Goal: Information Seeking & Learning: Learn about a topic

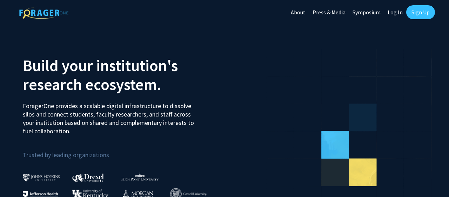
click at [393, 7] on link "Log In" at bounding box center [395, 12] width 22 height 25
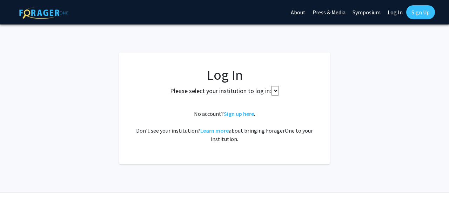
select select
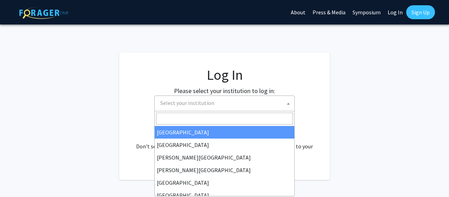
click at [207, 100] on span "Select your institution" at bounding box center [187, 103] width 54 height 7
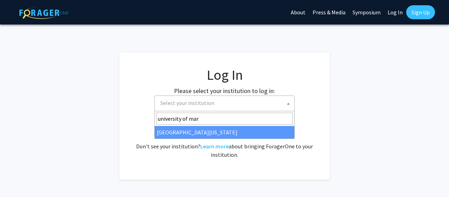
type input "university of mar"
select select "31"
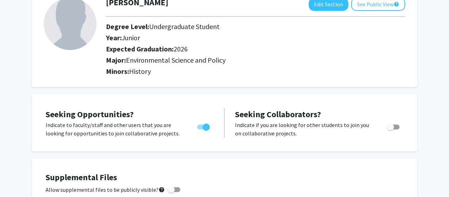
scroll to position [25, 0]
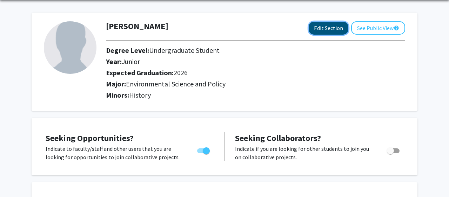
click at [330, 23] on button "Edit Section" at bounding box center [328, 28] width 40 height 13
select select "junior"
select select "2026"
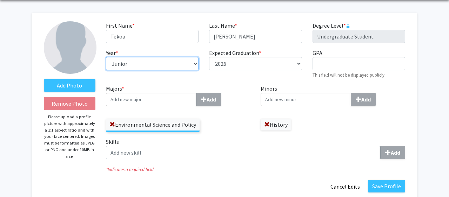
click at [156, 62] on select "--- First-year Sophomore Junior Senior Postbaccalaureate Certificate" at bounding box center [152, 63] width 93 height 13
select select "senior"
click at [106, 57] on select "--- First-year Sophomore Junior Senior Postbaccalaureate Certificate" at bounding box center [152, 63] width 93 height 13
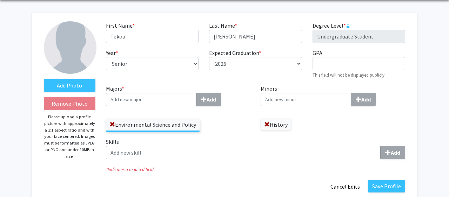
click at [231, 95] on div "Add" at bounding box center [178, 99] width 144 height 13
click at [196, 95] on input "Majors * Add" at bounding box center [151, 99] width 90 height 13
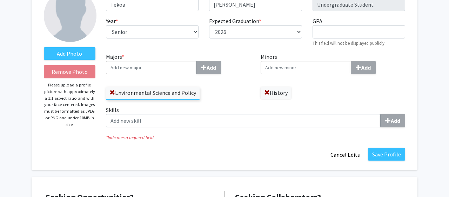
scroll to position [89, 0]
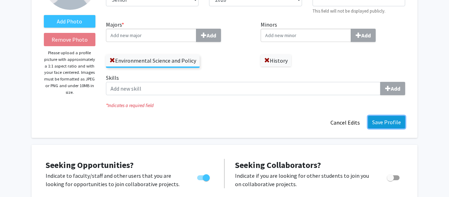
click at [378, 118] on button "Save Profile" at bounding box center [386, 122] width 37 height 13
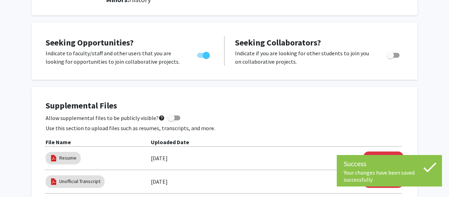
scroll to position [0, 0]
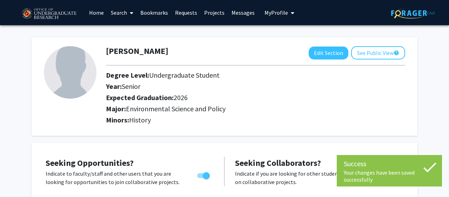
click at [118, 15] on link "Search" at bounding box center [121, 12] width 29 height 25
click at [129, 44] on span "Students" at bounding box center [128, 46] width 43 height 14
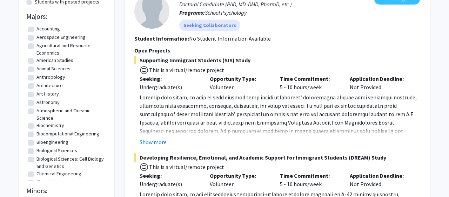
scroll to position [89, 0]
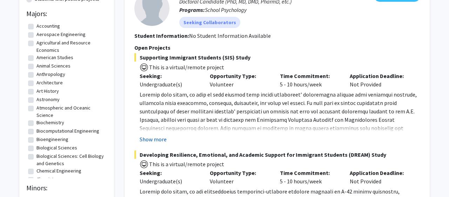
click at [152, 138] on button "Show more" at bounding box center [152, 139] width 27 height 8
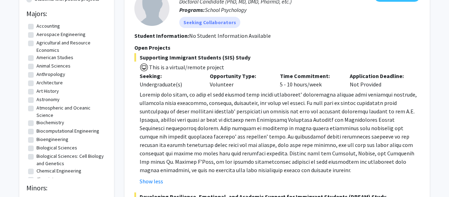
click at [164, 124] on p at bounding box center [279, 132] width 280 height 84
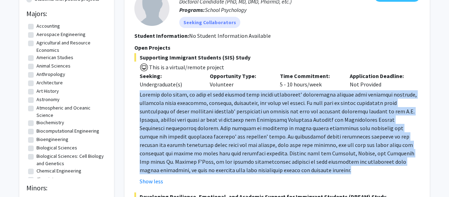
click at [164, 124] on p at bounding box center [279, 132] width 280 height 84
click at [173, 121] on span at bounding box center [277, 132] width 277 height 83
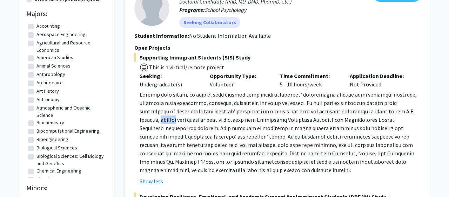
click at [173, 121] on span at bounding box center [277, 132] width 277 height 83
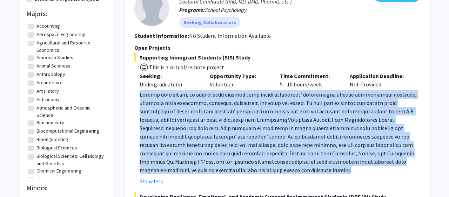
click at [173, 121] on span at bounding box center [277, 132] width 277 height 83
click at [163, 123] on span at bounding box center [277, 132] width 277 height 83
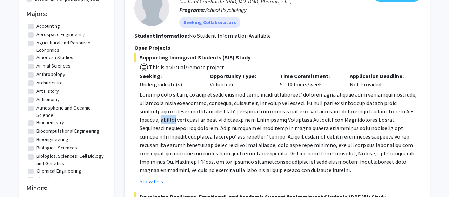
click at [163, 123] on span at bounding box center [277, 132] width 277 height 83
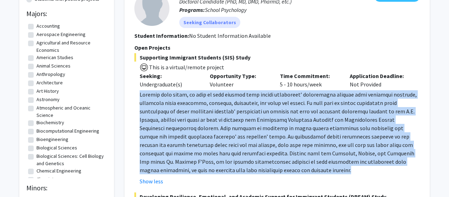
click at [163, 123] on span at bounding box center [277, 132] width 277 height 83
click at [177, 122] on span at bounding box center [277, 132] width 277 height 83
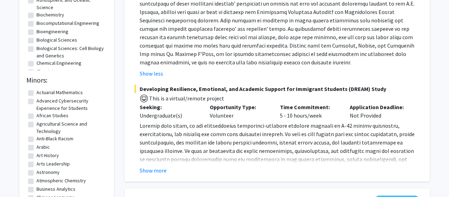
scroll to position [212, 0]
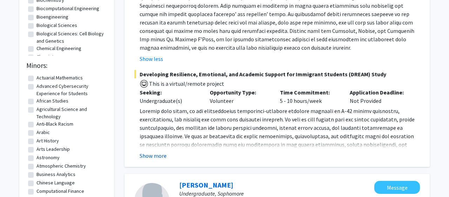
click at [157, 156] on button "Show more" at bounding box center [152, 156] width 27 height 8
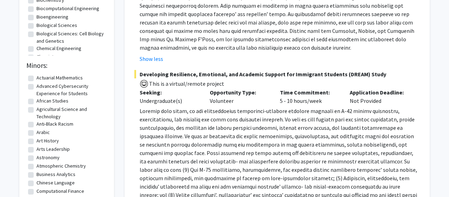
click at [164, 134] on span at bounding box center [277, 179] width 277 height 142
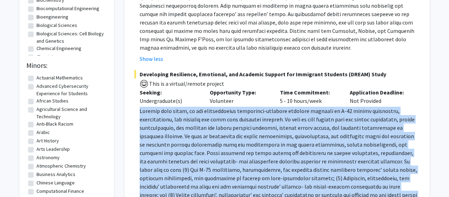
click at [164, 134] on span at bounding box center [277, 179] width 277 height 142
click at [170, 134] on span at bounding box center [277, 179] width 277 height 142
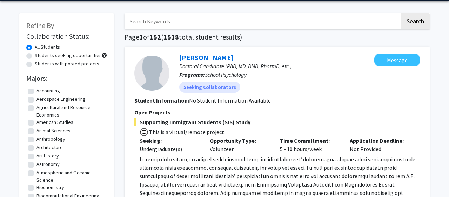
scroll to position [0, 0]
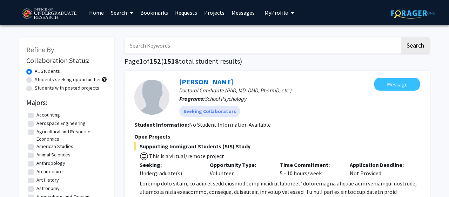
click at [124, 8] on link "Search" at bounding box center [121, 12] width 29 height 25
click at [134, 33] on span "Faculty/Staff" at bounding box center [133, 32] width 52 height 14
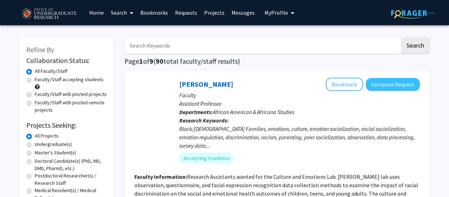
click at [120, 18] on link "Search" at bounding box center [121, 12] width 29 height 25
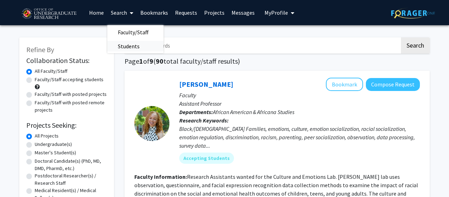
click at [125, 43] on span "Students" at bounding box center [128, 46] width 43 height 14
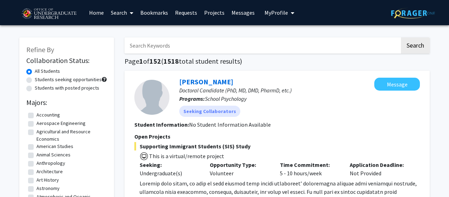
click at [101, 14] on link "Home" at bounding box center [96, 12] width 22 height 25
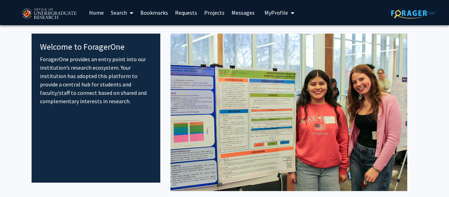
click at [130, 17] on span at bounding box center [130, 13] width 6 height 25
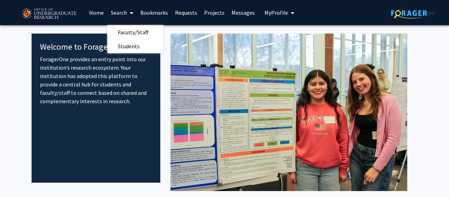
click at [159, 18] on link "Bookmarks" at bounding box center [154, 12] width 35 height 25
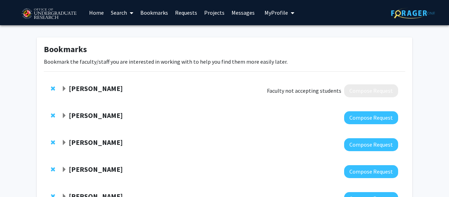
click at [184, 18] on link "Requests" at bounding box center [185, 12] width 29 height 25
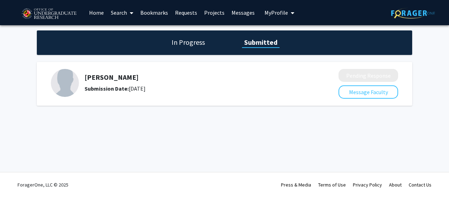
click at [210, 18] on link "Projects" at bounding box center [213, 12] width 27 height 25
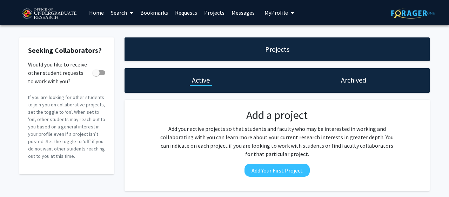
click at [239, 18] on link "Messages" at bounding box center [243, 12] width 30 height 25
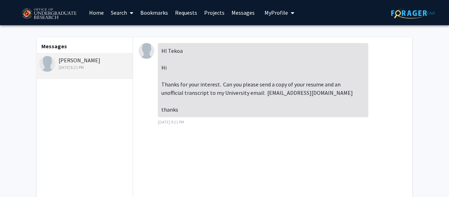
click at [127, 10] on link "Search" at bounding box center [121, 12] width 29 height 25
click at [126, 40] on span "Students" at bounding box center [128, 46] width 43 height 14
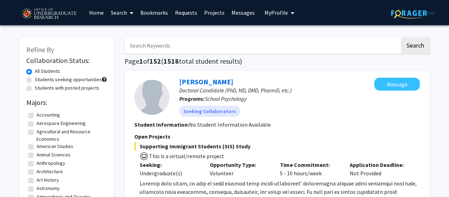
click at [85, 88] on label "Students with posted projects" at bounding box center [67, 87] width 64 height 7
click at [39, 88] on input "Students with posted projects" at bounding box center [37, 86] width 5 height 5
radio input "true"
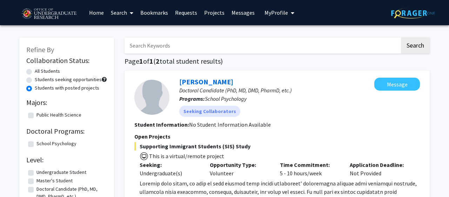
click at [48, 70] on label "All Students" at bounding box center [47, 71] width 25 height 7
click at [39, 70] on input "All Students" at bounding box center [37, 70] width 5 height 5
radio input "true"
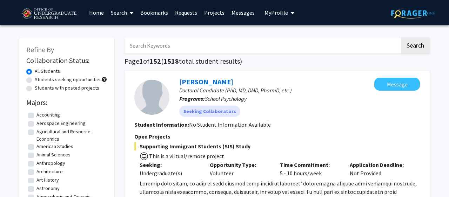
click at [117, 10] on link "Search" at bounding box center [121, 12] width 29 height 25
click at [128, 35] on span "Faculty/Staff" at bounding box center [133, 32] width 52 height 14
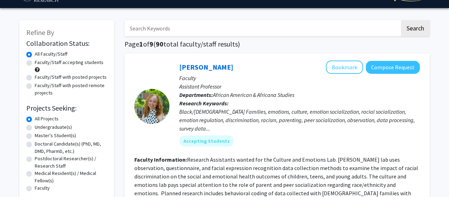
scroll to position [30, 0]
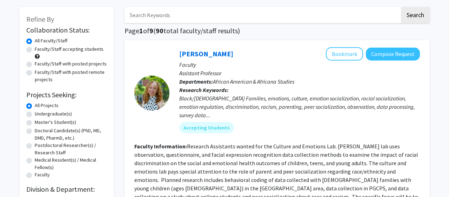
click at [57, 117] on label "Undergraduate(s)" at bounding box center [53, 113] width 37 height 7
click at [39, 115] on input "Undergraduate(s)" at bounding box center [37, 112] width 5 height 5
radio input "true"
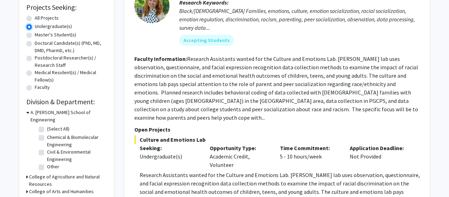
scroll to position [119, 0]
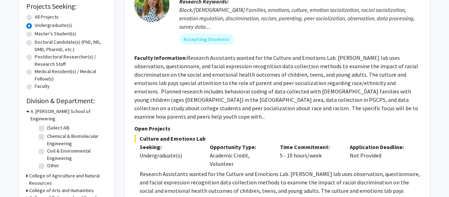
click at [203, 78] on section "Faculty Information: Research Assistants wanted for the Culture and Emotions La…" at bounding box center [276, 87] width 285 height 67
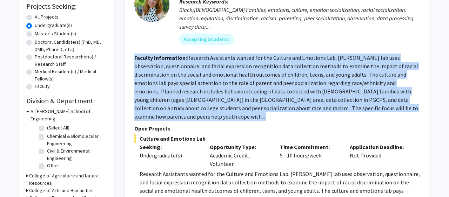
click at [203, 78] on section "Faculty Information: Research Assistants wanted for the Culture and Emotions La…" at bounding box center [276, 87] width 285 height 67
click at [203, 93] on fg-read-more "Research Assistants wanted for the Culture and Emotions Lab. Dr. Dunbar’s lab u…" at bounding box center [275, 87] width 283 height 66
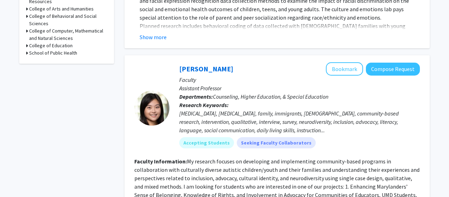
scroll to position [378, 0]
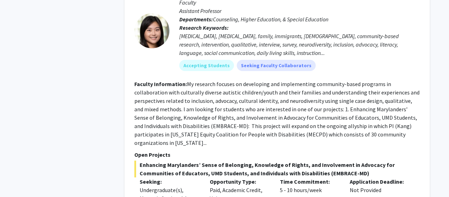
click at [161, 103] on fg-read-more "My research focuses on developing and implementing community-based programs in …" at bounding box center [276, 114] width 285 height 66
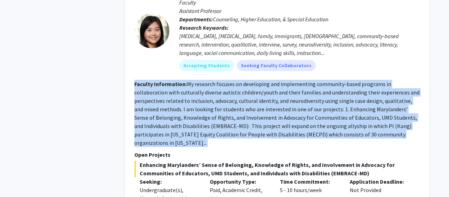
click at [161, 103] on fg-read-more "My research focuses on developing and implementing community-based programs in …" at bounding box center [276, 114] width 285 height 66
click at [188, 103] on fg-read-more "My research focuses on developing and implementing community-based programs in …" at bounding box center [276, 114] width 285 height 66
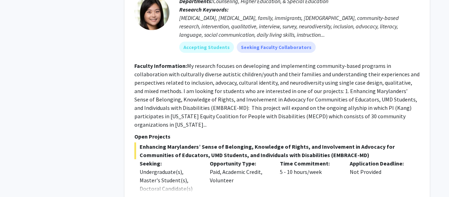
scroll to position [410, 0]
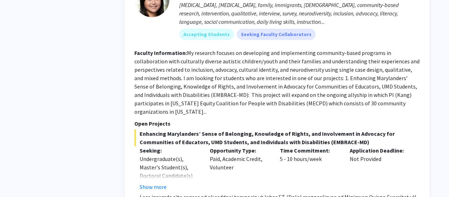
click at [188, 103] on fg-read-more "My research focuses on developing and implementing community-based programs in …" at bounding box center [276, 82] width 285 height 66
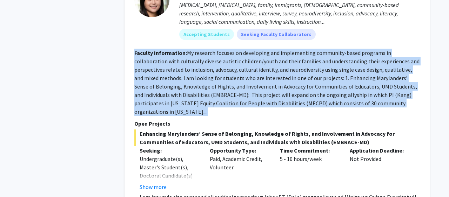
click at [188, 103] on fg-read-more "My research focuses on developing and implementing community-based programs in …" at bounding box center [276, 82] width 285 height 66
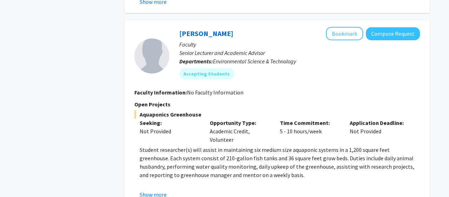
scroll to position [1725, 0]
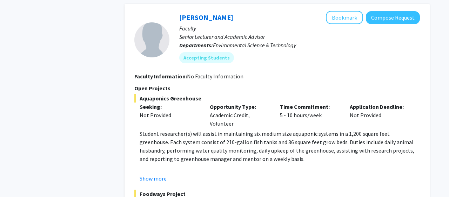
click at [162, 130] on p "Student researcher(s) will assist in maintaining six medium size aquaponic syst…" at bounding box center [279, 147] width 280 height 34
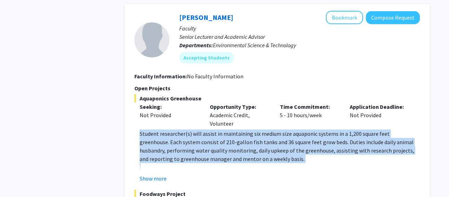
click at [162, 130] on p "Student researcher(s) will assist in maintaining six medium size aquaponic syst…" at bounding box center [279, 147] width 280 height 34
click at [171, 130] on p "Student researcher(s) will assist in maintaining six medium size aquaponic syst…" at bounding box center [279, 147] width 280 height 34
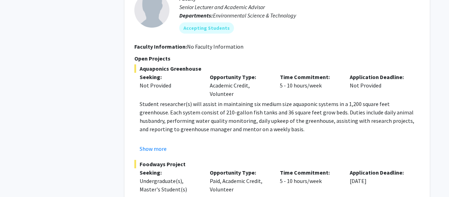
scroll to position [1755, 0]
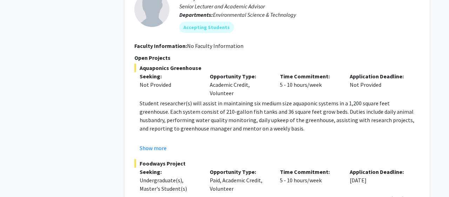
click at [247, 99] on p "Student researcher(s) will assist in maintaining six medium size aquaponic syst…" at bounding box center [279, 116] width 280 height 34
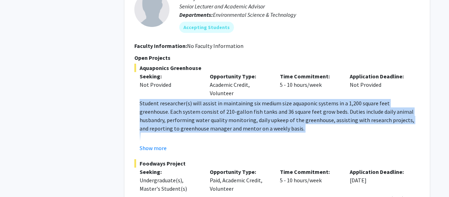
click at [247, 99] on p "Student researcher(s) will assist in maintaining six medium size aquaponic syst…" at bounding box center [279, 116] width 280 height 34
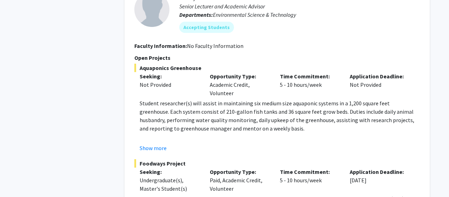
click at [254, 99] on p "Student researcher(s) will assist in maintaining six medium size aquaponic syst…" at bounding box center [279, 116] width 280 height 34
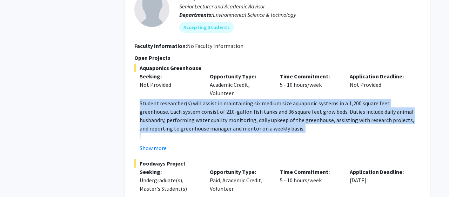
click at [254, 99] on p "Student researcher(s) will assist in maintaining six medium size aquaponic syst…" at bounding box center [279, 116] width 280 height 34
click at [240, 99] on p "Student researcher(s) will assist in maintaining six medium size aquaponic syst…" at bounding box center [279, 116] width 280 height 34
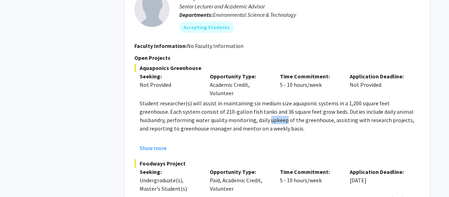
click at [240, 99] on p "Student researcher(s) will assist in maintaining six medium size aquaponic syst…" at bounding box center [279, 116] width 280 height 34
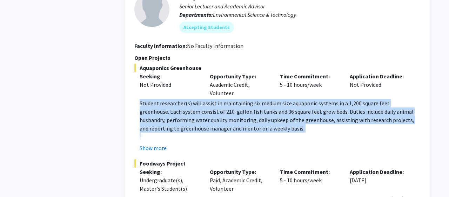
click at [240, 99] on p "Student researcher(s) will assist in maintaining six medium size aquaponic syst…" at bounding box center [279, 116] width 280 height 34
click at [252, 99] on p "Student researcher(s) will assist in maintaining six medium size aquaponic syst…" at bounding box center [279, 116] width 280 height 34
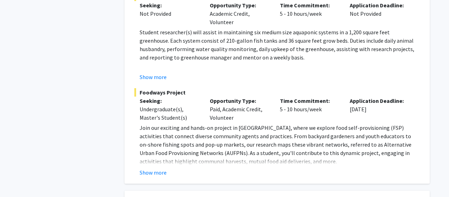
scroll to position [1829, 0]
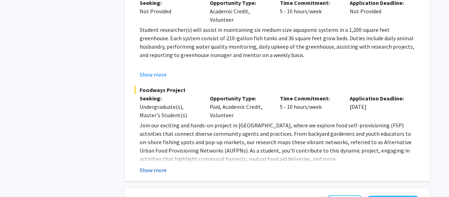
click at [161, 166] on button "Show more" at bounding box center [152, 170] width 27 height 8
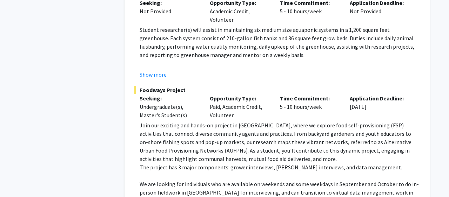
click at [177, 128] on p "Join our exciting and hands-on project in Baltimore City, where we explore food…" at bounding box center [279, 142] width 280 height 42
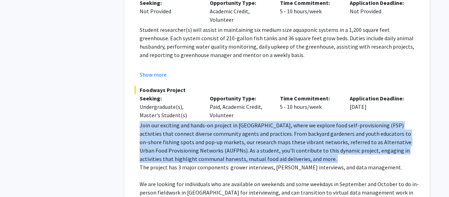
click at [177, 128] on p "Join our exciting and hands-on project in Baltimore City, where we explore food…" at bounding box center [279, 142] width 280 height 42
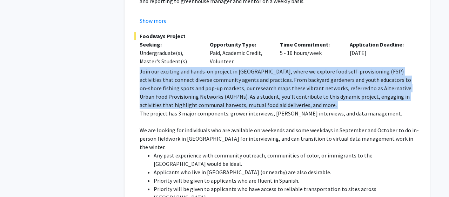
scroll to position [1798, 0]
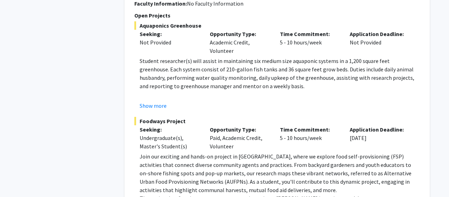
click at [188, 102] on div "Show more" at bounding box center [279, 106] width 280 height 8
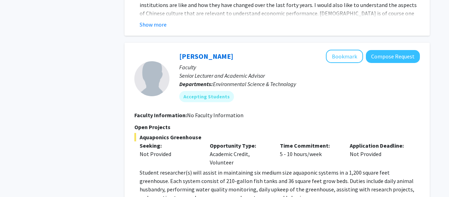
scroll to position [1683, 0]
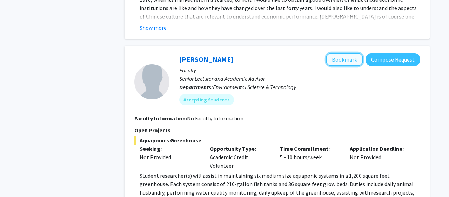
click at [338, 53] on button "Bookmark" at bounding box center [344, 59] width 37 height 13
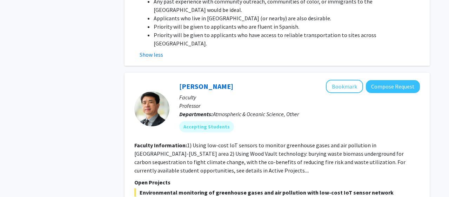
scroll to position [2051, 0]
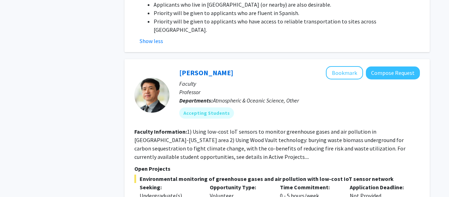
click at [187, 128] on fg-read-more "1) Using low-cost IoT sensors to monitor greenhouse gases and air pollution in …" at bounding box center [269, 144] width 271 height 32
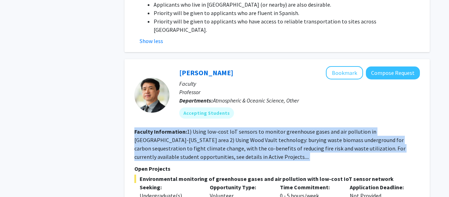
click at [187, 128] on fg-read-more "1) Using low-cost IoT sensors to monitor greenhouse gases and air pollution in …" at bounding box center [269, 144] width 271 height 32
click at [197, 128] on fg-read-more "1) Using low-cost IoT sensors to monitor greenhouse gases and air pollution in …" at bounding box center [269, 144] width 271 height 32
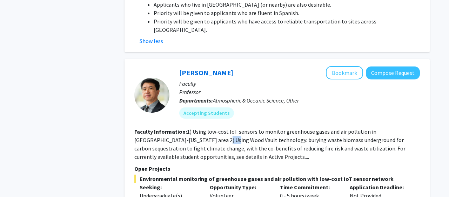
click at [197, 128] on fg-read-more "1) Using low-cost IoT sensors to monitor greenhouse gases and air pollution in …" at bounding box center [269, 144] width 271 height 32
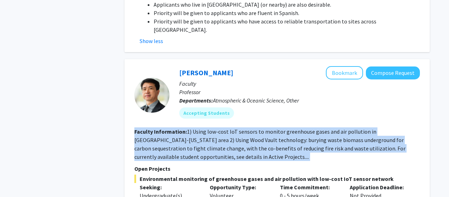
click at [197, 128] on fg-read-more "1) Using low-cost IoT sensors to monitor greenhouse gases and air pollution in …" at bounding box center [269, 144] width 271 height 32
click at [223, 128] on fg-read-more "1) Using low-cost IoT sensors to monitor greenhouse gases and air pollution in …" at bounding box center [269, 144] width 271 height 32
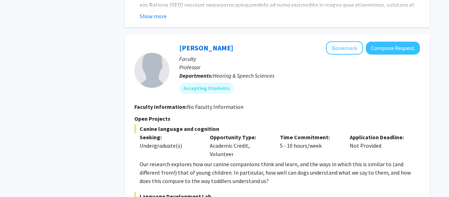
scroll to position [2395, 0]
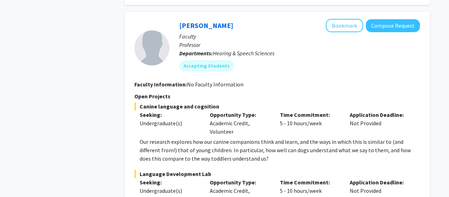
click at [230, 111] on div "Opportunity Type: Academic Credit, Volunteer" at bounding box center [239, 123] width 70 height 25
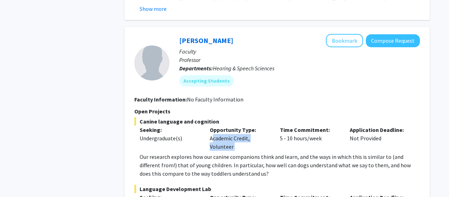
click at [230, 126] on div "Opportunity Type: Academic Credit, Volunteer" at bounding box center [239, 138] width 70 height 25
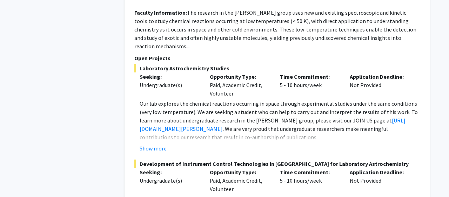
scroll to position [3435, 0]
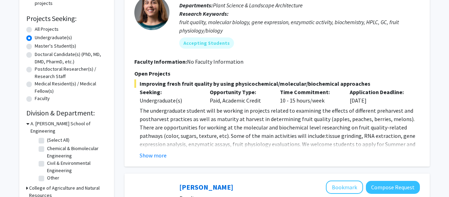
scroll to position [115, 0]
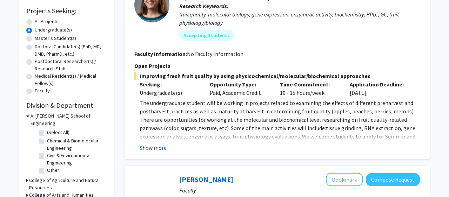
click at [155, 149] on button "Show more" at bounding box center [152, 148] width 27 height 8
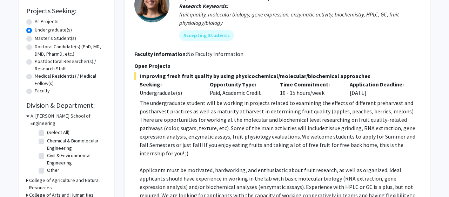
click at [184, 127] on span "The undergraduate student will be working in projects related to examining the …" at bounding box center [276, 128] width 275 height 57
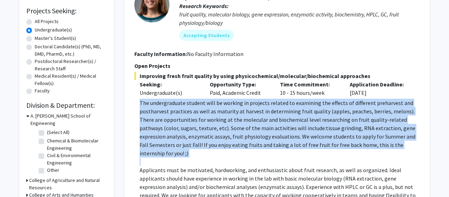
click at [184, 127] on span "The undergraduate student will be working in projects related to examining the …" at bounding box center [276, 128] width 275 height 57
click at [184, 135] on span "The undergraduate student will be working in projects related to examining the …" at bounding box center [276, 128] width 275 height 57
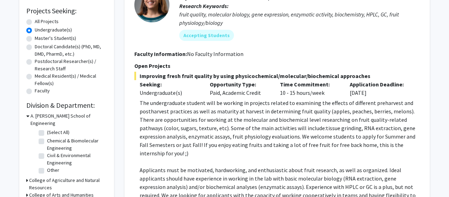
scroll to position [201, 0]
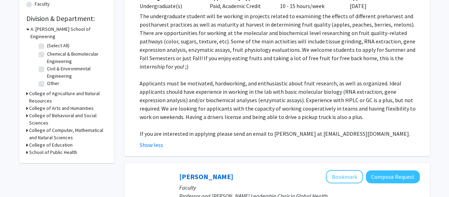
click at [185, 103] on span "Applicants must be motivated, hardworking, and enthusiastic about fruit researc…" at bounding box center [277, 100] width 276 height 41
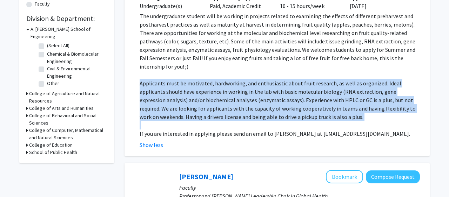
click at [185, 103] on span "Applicants must be motivated, hardworking, and enthusiastic about fruit researc…" at bounding box center [277, 100] width 276 height 41
click at [179, 86] on span "Applicants must be motivated, hardworking, and enthusiastic about fruit researc…" at bounding box center [277, 100] width 276 height 41
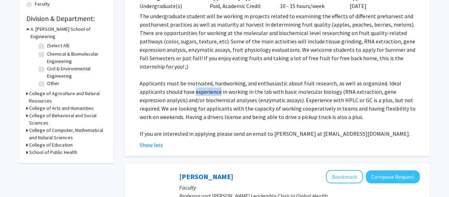
click at [179, 86] on span "Applicants must be motivated, hardworking, and enthusiastic about fruit researc…" at bounding box center [277, 100] width 276 height 41
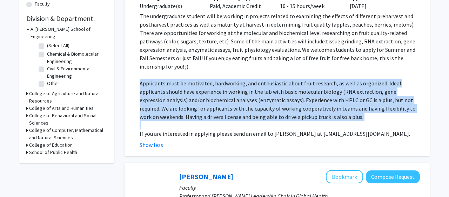
click at [179, 86] on span "Applicants must be motivated, hardworking, and enthusiastic about fruit researc…" at bounding box center [277, 100] width 276 height 41
click at [185, 86] on span "Applicants must be motivated, hardworking, and enthusiastic about fruit researc…" at bounding box center [277, 100] width 276 height 41
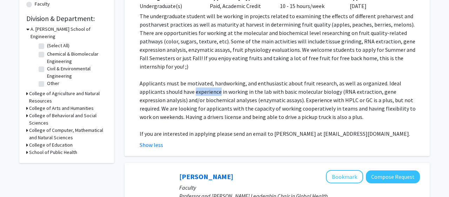
click at [185, 86] on span "Applicants must be motivated, hardworking, and enthusiastic about fruit researc…" at bounding box center [277, 100] width 276 height 41
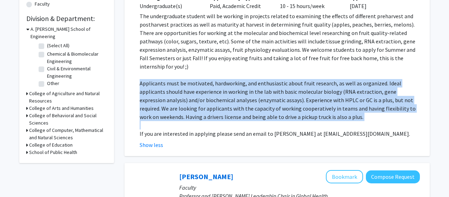
click at [185, 86] on span "Applicants must be motivated, hardworking, and enthusiastic about fruit researc…" at bounding box center [277, 100] width 276 height 41
click at [176, 88] on p "Applicants must be motivated, hardworking, and enthusiastic about fruit researc…" at bounding box center [279, 100] width 280 height 42
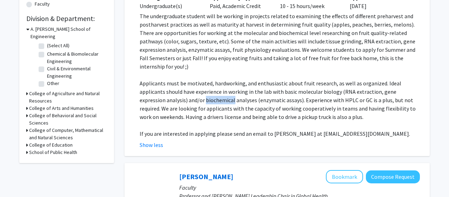
click at [176, 88] on p "Applicants must be motivated, hardworking, and enthusiastic about fruit researc…" at bounding box center [279, 100] width 280 height 42
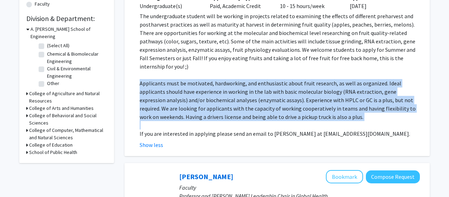
click at [176, 88] on p "Applicants must be motivated, hardworking, and enthusiastic about fruit researc…" at bounding box center [279, 100] width 280 height 42
click at [185, 88] on p "Applicants must be motivated, hardworking, and enthusiastic about fruit researc…" at bounding box center [279, 100] width 280 height 42
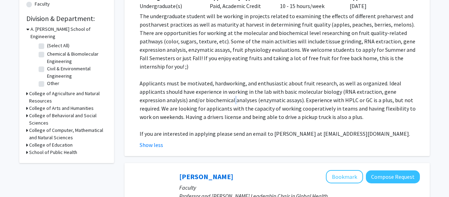
click at [185, 88] on p "Applicants must be motivated, hardworking, and enthusiastic about fruit researc…" at bounding box center [279, 100] width 280 height 42
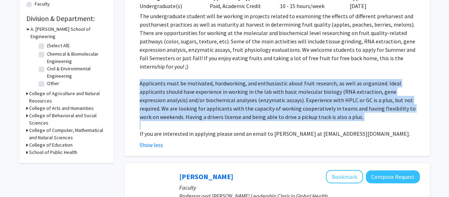
click at [185, 88] on p "Applicants must be motivated, hardworking, and enthusiastic about fruit researc…" at bounding box center [279, 100] width 280 height 42
click at [179, 82] on span "Applicants must be motivated, hardworking, and enthusiastic about fruit researc…" at bounding box center [277, 100] width 276 height 41
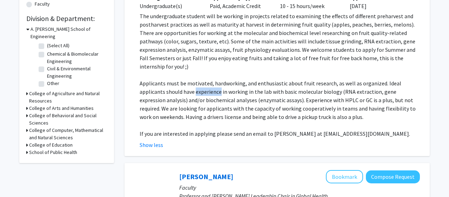
click at [179, 82] on span "Applicants must be motivated, hardworking, and enthusiastic about fruit researc…" at bounding box center [277, 100] width 276 height 41
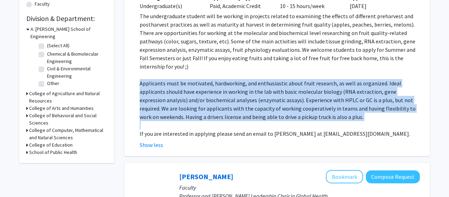
click at [179, 82] on span "Applicants must be motivated, hardworking, and enthusiastic about fruit researc…" at bounding box center [277, 100] width 276 height 41
click at [179, 93] on span "Applicants must be motivated, hardworking, and enthusiastic about fruit researc…" at bounding box center [277, 100] width 276 height 41
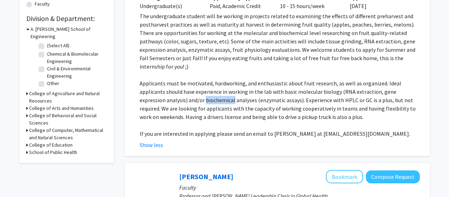
click at [179, 93] on span "Applicants must be motivated, hardworking, and enthusiastic about fruit researc…" at bounding box center [277, 100] width 276 height 41
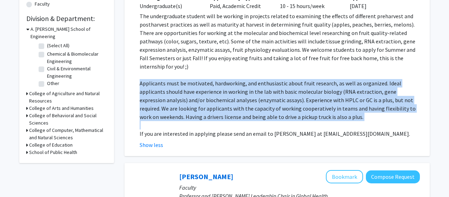
click at [179, 93] on span "Applicants must be motivated, hardworking, and enthusiastic about fruit researc…" at bounding box center [277, 100] width 276 height 41
click at [179, 83] on span "Applicants must be motivated, hardworking, and enthusiastic about fruit researc…" at bounding box center [277, 100] width 276 height 41
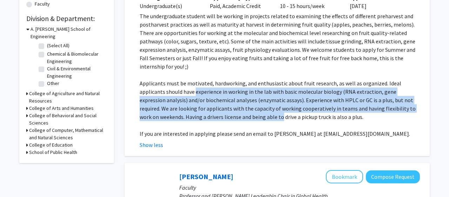
drag, startPoint x: 179, startPoint y: 83, endPoint x: 212, endPoint y: 110, distance: 42.3
click at [212, 110] on span "Applicants must be motivated, hardworking, and enthusiastic about fruit researc…" at bounding box center [277, 100] width 276 height 41
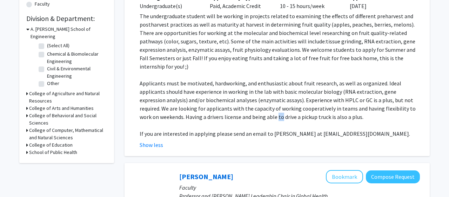
click at [212, 110] on span "Applicants must be motivated, hardworking, and enthusiastic about fruit researc…" at bounding box center [277, 100] width 276 height 41
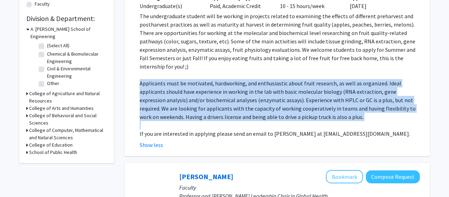
click at [212, 110] on span "Applicants must be motivated, hardworking, and enthusiastic about fruit researc…" at bounding box center [277, 100] width 276 height 41
click at [212, 96] on p "Applicants must be motivated, hardworking, and enthusiastic about fruit researc…" at bounding box center [279, 100] width 280 height 42
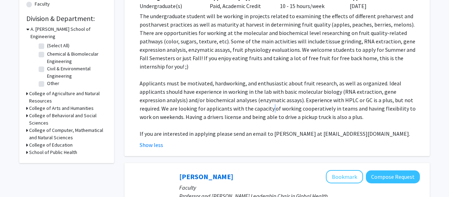
click at [212, 96] on p "Applicants must be motivated, hardworking, and enthusiastic about fruit researc…" at bounding box center [279, 100] width 280 height 42
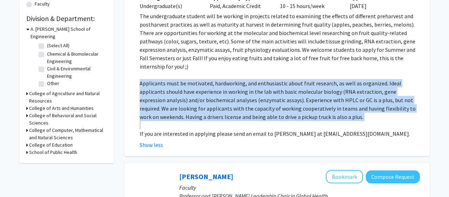
click at [212, 96] on p "Applicants must be motivated, hardworking, and enthusiastic about fruit researc…" at bounding box center [279, 100] width 280 height 42
click at [201, 89] on span "Applicants must be motivated, hardworking, and enthusiastic about fruit researc…" at bounding box center [277, 100] width 276 height 41
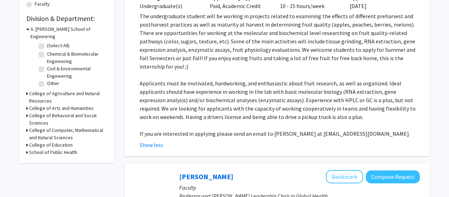
click at [199, 89] on span "Applicants must be motivated, hardworking, and enthusiastic about fruit researc…" at bounding box center [277, 100] width 276 height 41
click at [199, 96] on p "Applicants must be motivated, hardworking, and enthusiastic about fruit researc…" at bounding box center [279, 100] width 280 height 42
click at [295, 93] on span "Applicants must be motivated, hardworking, and enthusiastic about fruit researc…" at bounding box center [277, 100] width 276 height 41
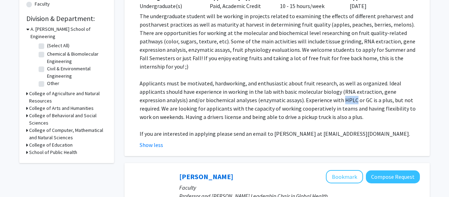
click at [295, 93] on span "Applicants must be motivated, hardworking, and enthusiastic about fruit researc…" at bounding box center [277, 100] width 276 height 41
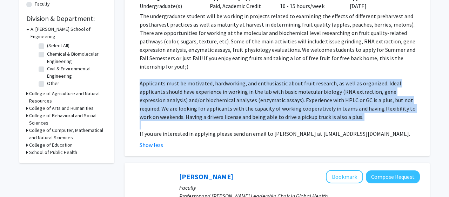
click at [295, 93] on span "Applicants must be motivated, hardworking, and enthusiastic about fruit researc…" at bounding box center [277, 100] width 276 height 41
click at [293, 103] on span "Applicants must be motivated, hardworking, and enthusiastic about fruit researc…" at bounding box center [277, 100] width 276 height 41
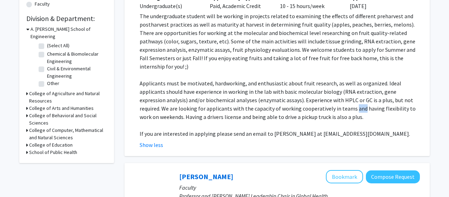
click at [293, 103] on span "Applicants must be motivated, hardworking, and enthusiastic about fruit researc…" at bounding box center [277, 100] width 276 height 41
click at [296, 108] on p "Applicants must be motivated, hardworking, and enthusiastic about fruit researc…" at bounding box center [279, 100] width 280 height 42
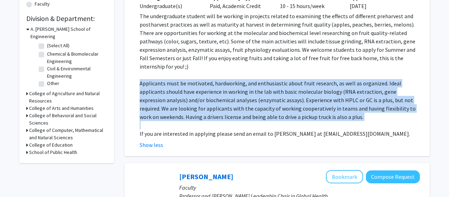
click at [296, 108] on p "Applicants must be motivated, hardworking, and enthusiastic about fruit researc…" at bounding box center [279, 100] width 280 height 42
click at [301, 110] on p "Applicants must be motivated, hardworking, and enthusiastic about fruit researc…" at bounding box center [279, 100] width 280 height 42
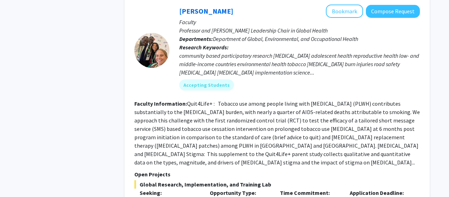
scroll to position [368, 0]
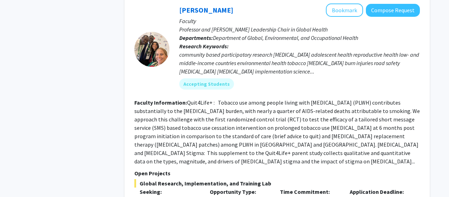
click at [297, 102] on fg-read-more "Quit4Life+ : Tobacco use among people living with HIV (PLWH) contributes substa…" at bounding box center [276, 132] width 285 height 66
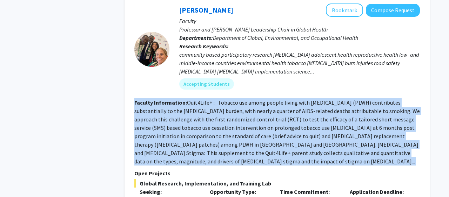
click at [297, 102] on fg-read-more "Quit4Life+ : Tobacco use among people living with HIV (PLWH) contributes substa…" at bounding box center [276, 132] width 285 height 66
click at [289, 101] on fg-read-more "Quit4Life+ : Tobacco use among people living with HIV (PLWH) contributes substa…" at bounding box center [276, 132] width 285 height 66
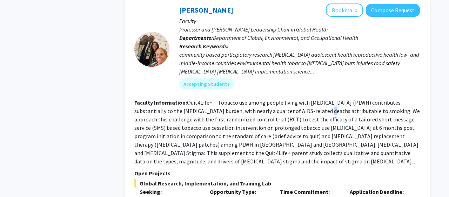
click at [289, 101] on fg-read-more "Quit4Life+ : Tobacco use among people living with HIV (PLWH) contributes substa…" at bounding box center [276, 132] width 285 height 66
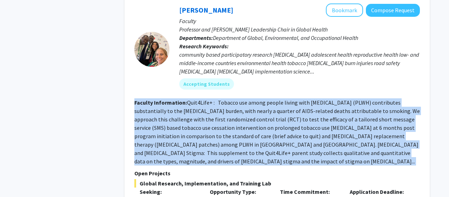
click at [289, 101] on fg-read-more "Quit4Life+ : Tobacco use among people living with HIV (PLWH) contributes substa…" at bounding box center [276, 132] width 285 height 66
click at [285, 112] on fg-read-more "Quit4Life+ : Tobacco use among people living with HIV (PLWH) contributes substa…" at bounding box center [276, 132] width 285 height 66
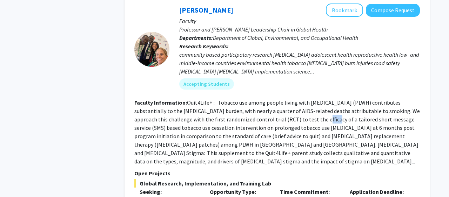
click at [285, 112] on fg-read-more "Quit4Life+ : Tobacco use among people living with HIV (PLWH) contributes substa…" at bounding box center [276, 132] width 285 height 66
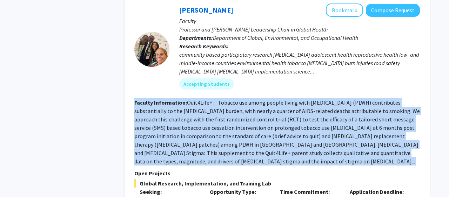
click at [285, 112] on fg-read-more "Quit4Life+ : Tobacco use among people living with HIV (PLWH) contributes substa…" at bounding box center [276, 132] width 285 height 66
click at [285, 135] on fg-read-more "Quit4Life+ : Tobacco use among people living with HIV (PLWH) contributes substa…" at bounding box center [276, 132] width 285 height 66
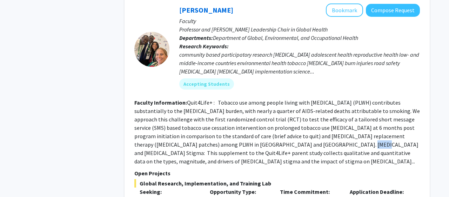
click at [285, 135] on fg-read-more "Quit4Life+ : Tobacco use among people living with HIV (PLWH) contributes substa…" at bounding box center [276, 132] width 285 height 66
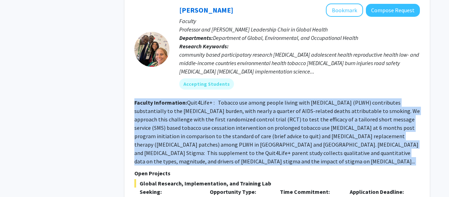
click at [285, 135] on fg-read-more "Quit4Life+ : Tobacco use among people living with HIV (PLWH) contributes substa…" at bounding box center [276, 132] width 285 height 66
click at [288, 135] on fg-read-more "Quit4Life+ : Tobacco use among people living with HIV (PLWH) contributes substa…" at bounding box center [276, 132] width 285 height 66
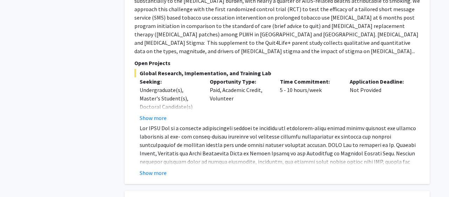
scroll to position [482, 0]
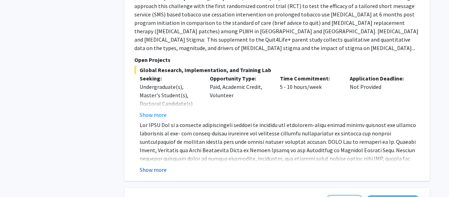
click at [161, 166] on button "Show more" at bounding box center [152, 170] width 27 height 8
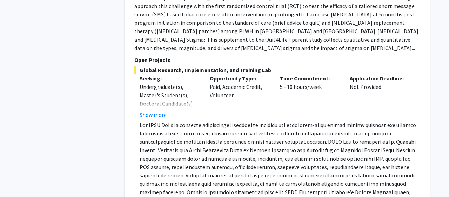
click at [196, 123] on span at bounding box center [278, 172] width 278 height 100
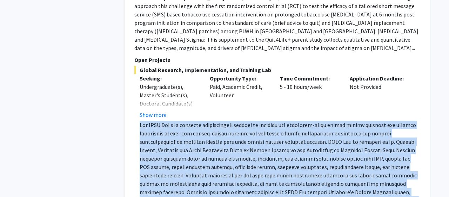
click at [196, 123] on span at bounding box center [278, 172] width 278 height 100
click at [200, 122] on span at bounding box center [278, 172] width 278 height 100
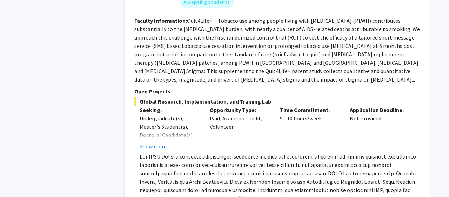
scroll to position [359, 0]
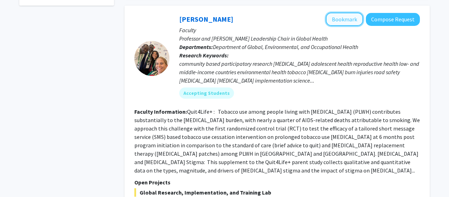
click at [341, 15] on button "Bookmark" at bounding box center [344, 19] width 37 height 13
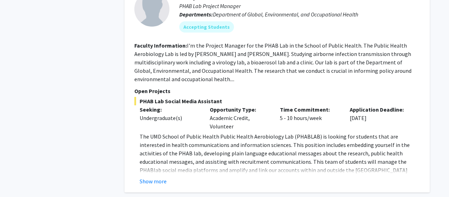
scroll to position [2328, 0]
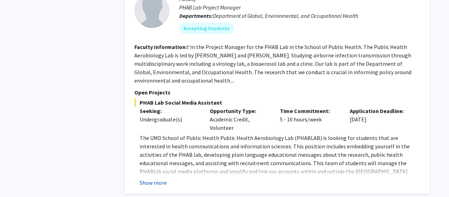
click at [156, 179] on button "Show more" at bounding box center [152, 183] width 27 height 8
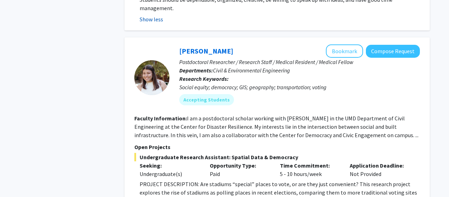
scroll to position [2612, 0]
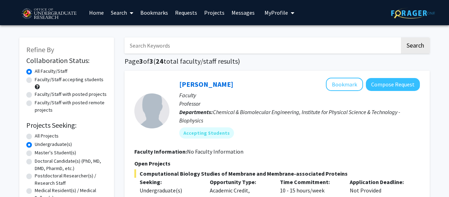
click at [206, 13] on link "Projects" at bounding box center [213, 12] width 27 height 25
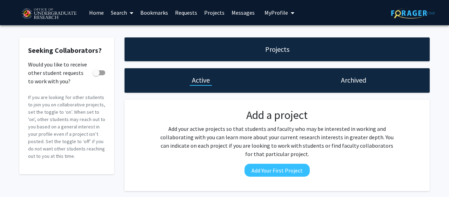
click at [279, 18] on button "My Profile" at bounding box center [279, 12] width 34 height 25
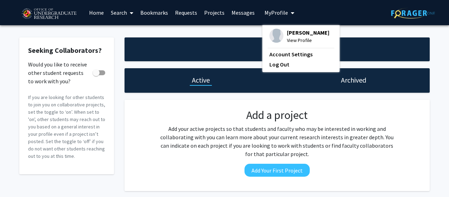
click at [241, 14] on link "Messages" at bounding box center [243, 12] width 30 height 25
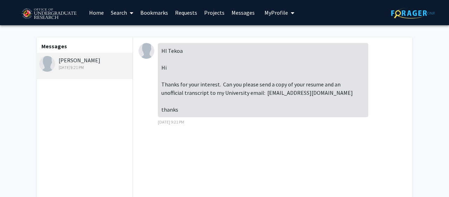
click at [182, 18] on link "Requests" at bounding box center [185, 12] width 29 height 25
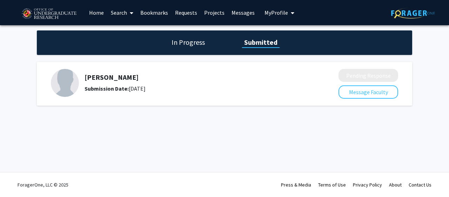
click at [158, 14] on link "Bookmarks" at bounding box center [154, 12] width 35 height 25
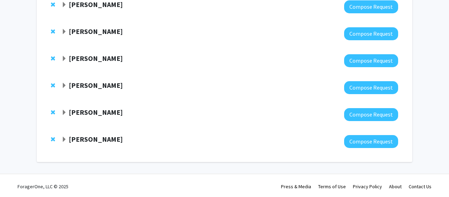
scroll to position [111, 0]
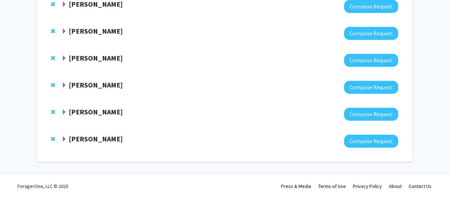
click at [67, 59] on div "Heather Amato" at bounding box center [136, 58] width 151 height 9
click at [63, 59] on span "Expand Heather Amato Bookmark" at bounding box center [64, 59] width 6 height 6
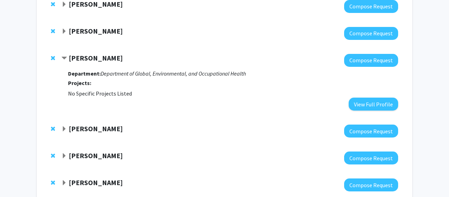
click at [62, 130] on span "Expand Drew Schiavone Bookmark" at bounding box center [64, 129] width 6 height 6
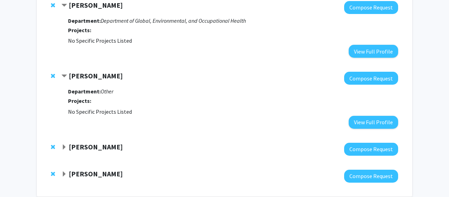
scroll to position [166, 0]
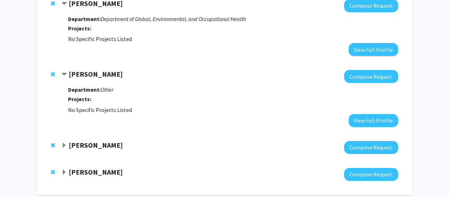
click at [62, 145] on span "Expand Jose-Luis Izursa Bookmark" at bounding box center [64, 146] width 6 height 6
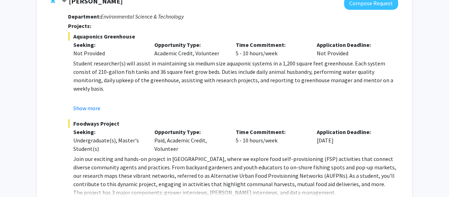
scroll to position [310, 0]
click at [93, 77] on p "Student researcher(s) will assist in maintaining six medium size aquaponic syst…" at bounding box center [235, 77] width 324 height 34
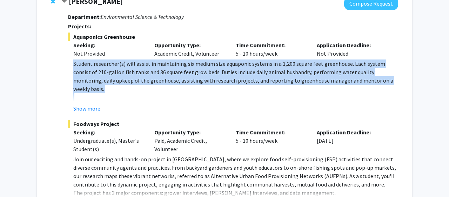
click at [93, 77] on p "Student researcher(s) will assist in maintaining six medium size aquaponic syst…" at bounding box center [235, 77] width 324 height 34
click at [96, 69] on p "Student researcher(s) will assist in maintaining six medium size aquaponic syst…" at bounding box center [235, 77] width 324 height 34
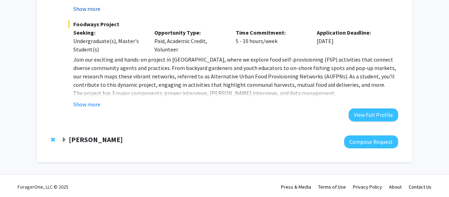
scroll to position [412, 0]
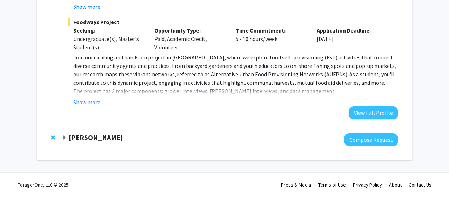
click at [63, 142] on div "Heather Wipfli" at bounding box center [136, 138] width 151 height 9
click at [63, 138] on span "Expand Heather Wipfli Bookmark" at bounding box center [64, 138] width 6 height 6
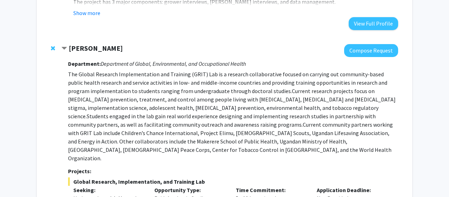
scroll to position [521, 0]
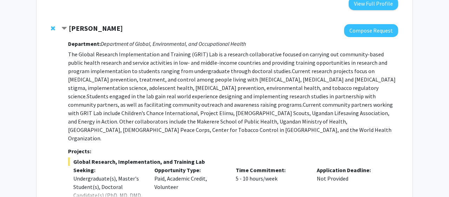
click at [98, 90] on span "Current research projects focus on cancer prevention, treatment, and control am…" at bounding box center [231, 84] width 327 height 32
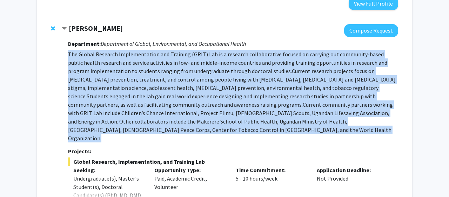
click at [98, 90] on span "Current research projects focus on cancer prevention, treatment, and control am…" at bounding box center [231, 84] width 327 height 32
click at [100, 63] on p "The Global Research Implementation and Training (GRIT) Lab is a research collab…" at bounding box center [233, 96] width 330 height 93
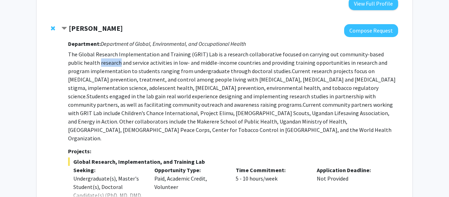
click at [100, 63] on p "The Global Research Implementation and Training (GRIT) Lab is a research collab…" at bounding box center [233, 96] width 330 height 93
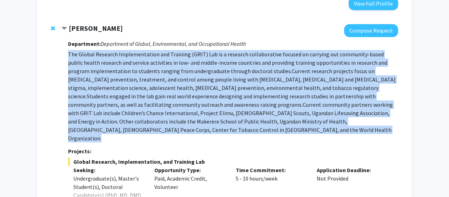
click at [100, 63] on p "The Global Research Implementation and Training (GRIT) Lab is a research collab…" at bounding box center [233, 96] width 330 height 93
click at [95, 64] on p "The Global Research Implementation and Training (GRIT) Lab is a research collab…" at bounding box center [233, 96] width 330 height 93
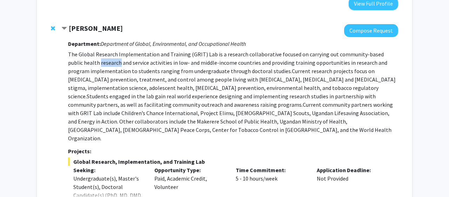
click at [95, 64] on p "The Global Research Implementation and Training (GRIT) Lab is a research collab…" at bounding box center [233, 96] width 330 height 93
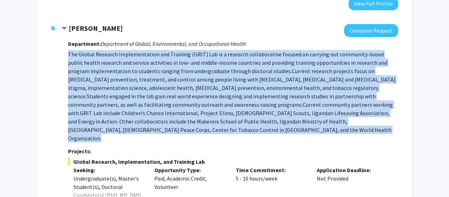
click at [95, 64] on p "The Global Research Implementation and Training (GRIT) Lab is a research collab…" at bounding box center [233, 96] width 330 height 93
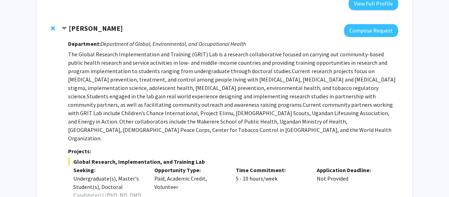
click at [98, 64] on p "The Global Research Implementation and Training (GRIT) Lab is a research collab…" at bounding box center [233, 96] width 330 height 93
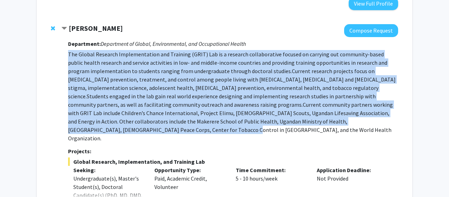
drag, startPoint x: 68, startPoint y: 55, endPoint x: 275, endPoint y: 125, distance: 218.6
click at [275, 125] on p "The Global Research Implementation and Training (GRIT) Lab is a research collab…" at bounding box center [233, 96] width 330 height 93
click at [274, 125] on span "Current community partners working with GRIT Lab include Children’s Chance Inte…" at bounding box center [230, 121] width 324 height 41
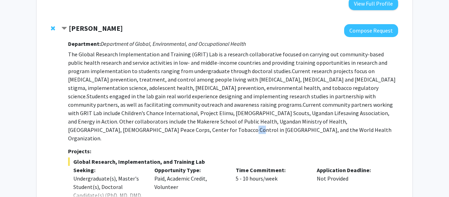
click at [274, 125] on span "Current community partners working with GRIT Lab include Children’s Chance Inte…" at bounding box center [230, 121] width 324 height 41
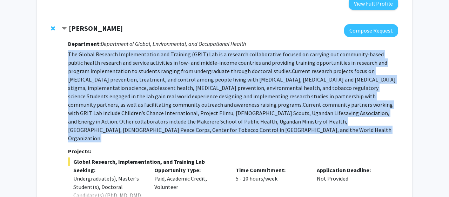
click at [274, 125] on span "Current community partners working with GRIT Lab include Children’s Chance Inte…" at bounding box center [230, 121] width 324 height 41
click at [277, 93] on span "Students engaged in the lab gain real world experience designing and implementi…" at bounding box center [221, 100] width 307 height 15
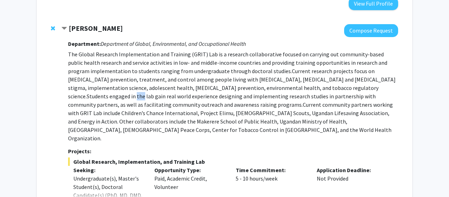
click at [277, 93] on span "Students engaged in the lab gain real world experience designing and implementi…" at bounding box center [221, 100] width 307 height 15
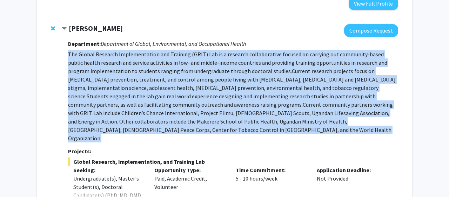
click at [277, 93] on span "Students engaged in the lab gain real world experience designing and implementi…" at bounding box center [221, 100] width 307 height 15
click at [273, 93] on span "Students engaged in the lab gain real world experience designing and implementi…" at bounding box center [221, 100] width 307 height 15
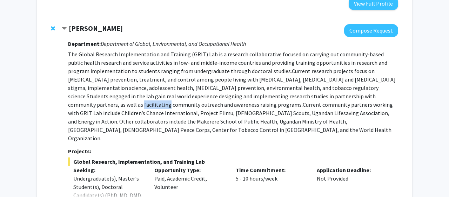
click at [273, 93] on span "Students engaged in the lab gain real world experience designing and implementi…" at bounding box center [221, 100] width 307 height 15
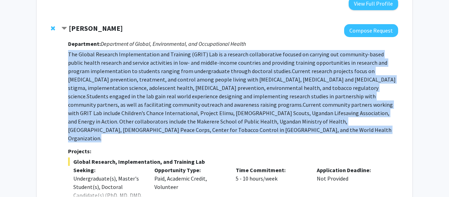
click at [273, 93] on span "Students engaged in the lab gain real world experience designing and implementi…" at bounding box center [221, 100] width 307 height 15
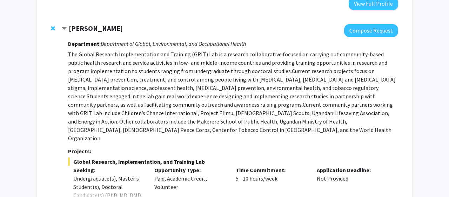
click at [264, 91] on p "The Global Research Implementation and Training (GRIT) Lab is a research collab…" at bounding box center [233, 96] width 330 height 93
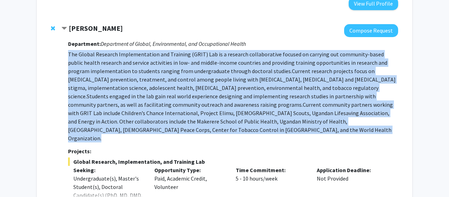
click at [264, 91] on p "The Global Research Implementation and Training (GRIT) Lab is a research collab…" at bounding box center [233, 96] width 330 height 93
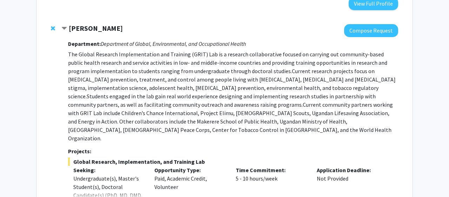
click at [259, 95] on span "Students engaged in the lab gain real world experience designing and implementi…" at bounding box center [221, 100] width 307 height 15
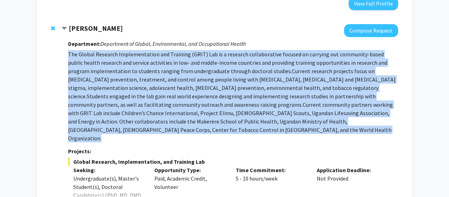
click at [259, 95] on span "Students engaged in the lab gain real world experience designing and implementi…" at bounding box center [221, 100] width 307 height 15
click at [253, 95] on span "Students engaged in the lab gain real world experience designing and implementi…" at bounding box center [221, 100] width 307 height 15
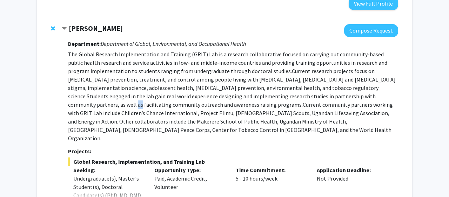
click at [253, 95] on span "Students engaged in the lab gain real world experience designing and implementi…" at bounding box center [221, 100] width 307 height 15
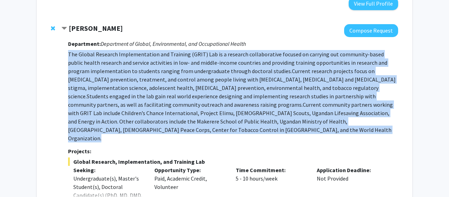
click at [253, 95] on span "Students engaged in the lab gain real world experience designing and implementi…" at bounding box center [221, 100] width 307 height 15
click at [246, 99] on span "Students engaged in the lab gain real world experience designing and implementi…" at bounding box center [221, 100] width 307 height 15
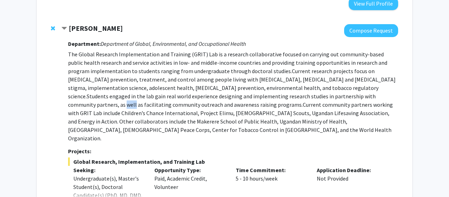
click at [246, 99] on span "Students engaged in the lab gain real world experience designing and implementi…" at bounding box center [221, 100] width 307 height 15
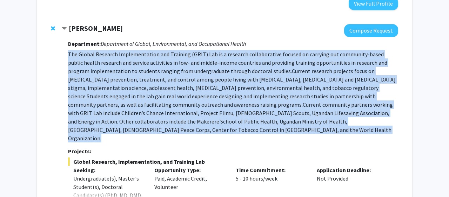
click at [246, 99] on span "Students engaged in the lab gain real world experience designing and implementi…" at bounding box center [221, 100] width 307 height 15
click at [240, 102] on span "Current community partners working with GRIT Lab include Children’s Chance Inte…" at bounding box center [230, 121] width 324 height 41
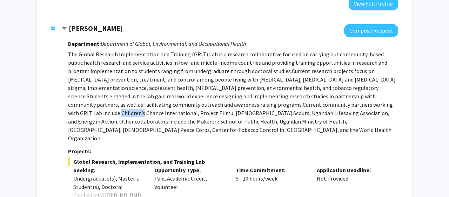
click at [240, 102] on span "Current community partners working with GRIT Lab include Children’s Chance Inte…" at bounding box center [230, 121] width 324 height 41
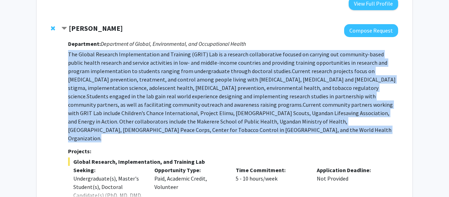
click at [240, 102] on span "Current community partners working with GRIT Lab include Children’s Chance Inte…" at bounding box center [230, 121] width 324 height 41
click at [247, 102] on span "Current community partners working with GRIT Lab include Children’s Chance Inte…" at bounding box center [230, 121] width 324 height 41
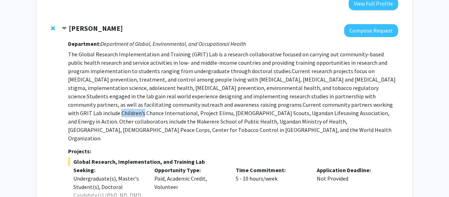
click at [247, 102] on span "Current community partners working with GRIT Lab include Children’s Chance Inte…" at bounding box center [230, 121] width 324 height 41
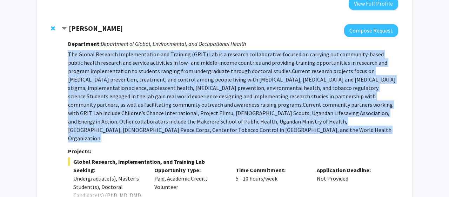
click at [247, 102] on span "Current community partners working with GRIT Lab include Children’s Chance Inte…" at bounding box center [230, 121] width 324 height 41
click at [237, 104] on span "Current community partners working with GRIT Lab include Children’s Chance Inte…" at bounding box center [230, 121] width 324 height 41
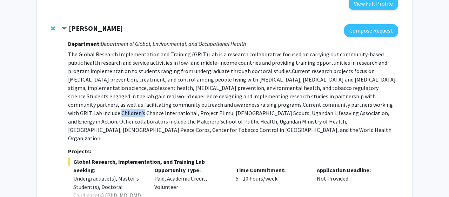
click at [237, 104] on span "Current community partners working with GRIT Lab include Children’s Chance Inte…" at bounding box center [230, 121] width 324 height 41
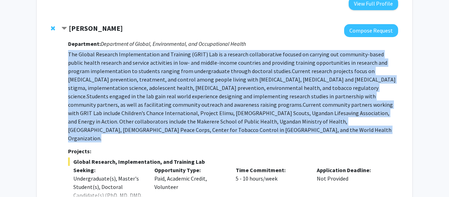
click at [237, 104] on span "Current community partners working with GRIT Lab include Children’s Chance Inte…" at bounding box center [230, 121] width 324 height 41
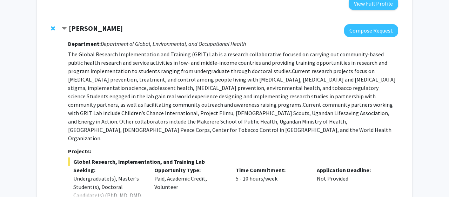
click at [233, 117] on p "The Global Research Implementation and Training (GRIT) Lab is a research collab…" at bounding box center [233, 96] width 330 height 93
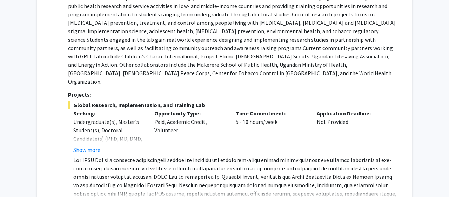
scroll to position [595, 0]
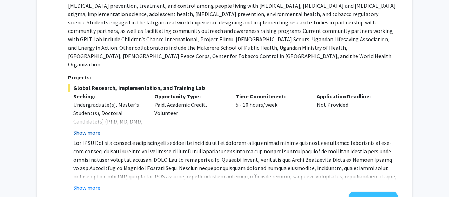
click at [94, 129] on button "Show more" at bounding box center [86, 133] width 27 height 8
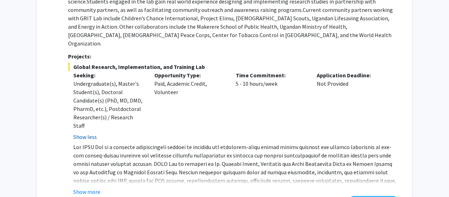
scroll to position [648, 0]
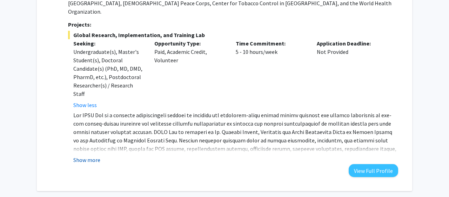
click at [90, 156] on button "Show more" at bounding box center [86, 160] width 27 height 8
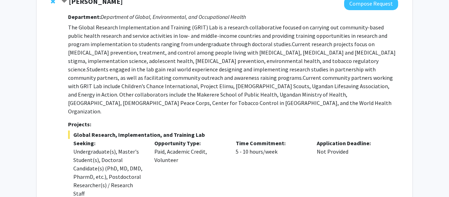
scroll to position [537, 0]
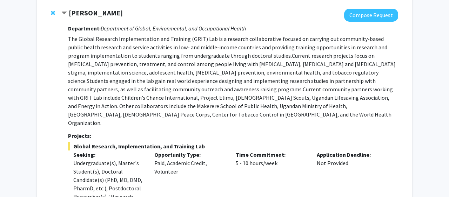
click at [128, 12] on div "Heather Wipfli" at bounding box center [136, 13] width 151 height 9
copy strong "Heather Wipfli"
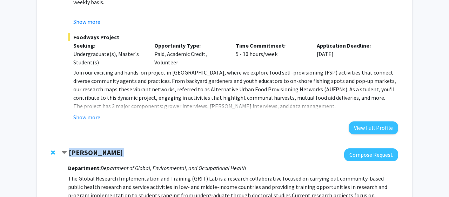
scroll to position [222, 0]
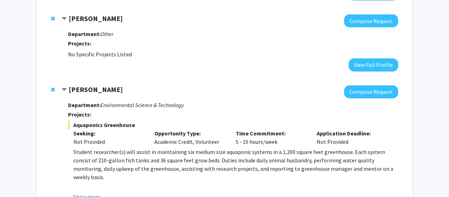
click at [136, 87] on div "Jose-Luis Izursa" at bounding box center [136, 89] width 151 height 9
copy strong "Jose-Luis Izursa"
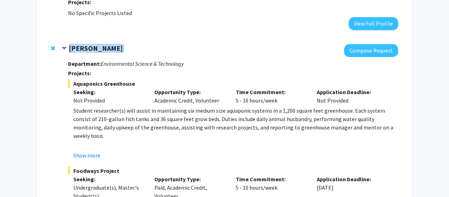
scroll to position [277, 0]
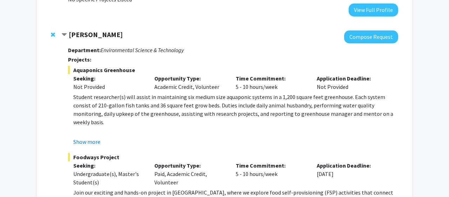
click at [178, 101] on p "Student researcher(s) will assist in maintaining six medium size aquaponic syst…" at bounding box center [235, 110] width 324 height 34
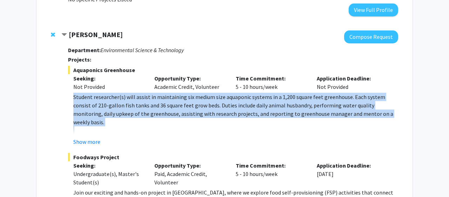
click at [178, 101] on p "Student researcher(s) will assist in maintaining six medium size aquaponic syst…" at bounding box center [235, 110] width 324 height 34
click at [170, 104] on p "Student researcher(s) will assist in maintaining six medium size aquaponic syst…" at bounding box center [235, 110] width 324 height 34
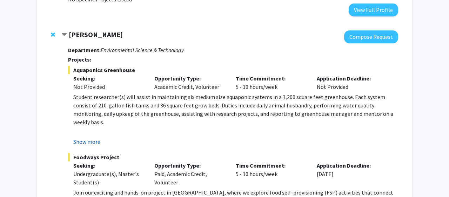
click at [91, 143] on button "Show more" at bounding box center [86, 142] width 27 height 8
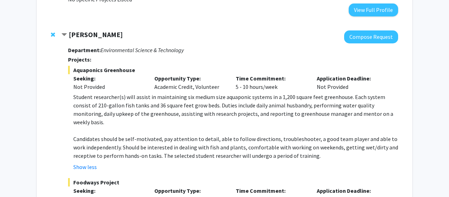
click at [110, 112] on p "Student researcher(s) will assist in maintaining six medium size aquaponic syst…" at bounding box center [235, 110] width 324 height 34
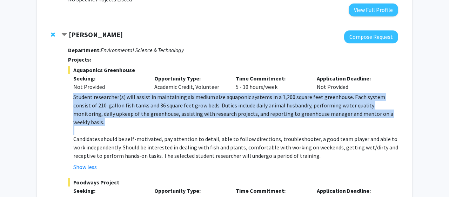
click at [110, 112] on p "Student researcher(s) will assist in maintaining six medium size aquaponic syst…" at bounding box center [235, 110] width 324 height 34
click at [114, 108] on p "Student researcher(s) will assist in maintaining six medium size aquaponic syst…" at bounding box center [235, 110] width 324 height 34
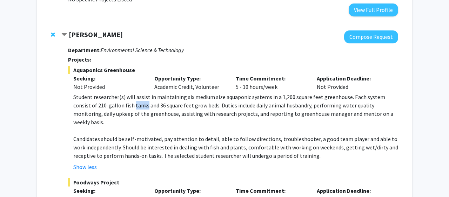
click at [114, 108] on p "Student researcher(s) will assist in maintaining six medium size aquaponic syst…" at bounding box center [235, 110] width 324 height 34
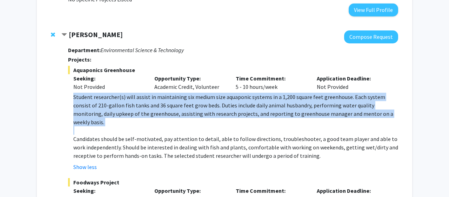
click at [114, 108] on p "Student researcher(s) will assist in maintaining six medium size aquaponic syst…" at bounding box center [235, 110] width 324 height 34
click at [114, 101] on p "Student researcher(s) will assist in maintaining six medium size aquaponic syst…" at bounding box center [235, 110] width 324 height 34
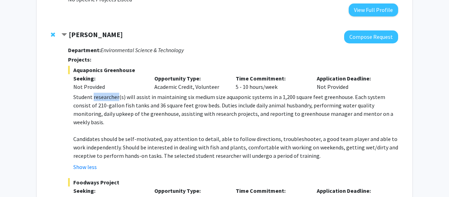
click at [114, 101] on p "Student researcher(s) will assist in maintaining six medium size aquaponic syst…" at bounding box center [235, 110] width 324 height 34
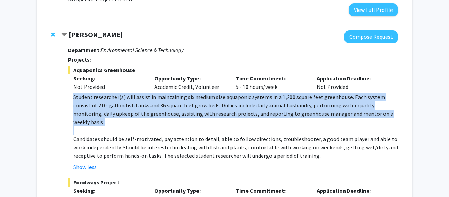
click at [114, 101] on p "Student researcher(s) will assist in maintaining six medium size aquaponic syst…" at bounding box center [235, 110] width 324 height 34
click at [111, 108] on p "Student researcher(s) will assist in maintaining six medium size aquaponic syst…" at bounding box center [235, 110] width 324 height 34
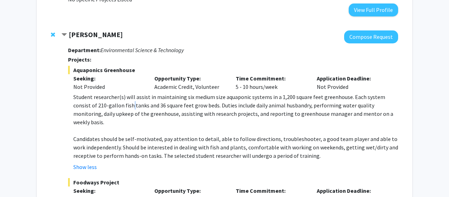
click at [111, 108] on p "Student researcher(s) will assist in maintaining six medium size aquaponic syst…" at bounding box center [235, 110] width 324 height 34
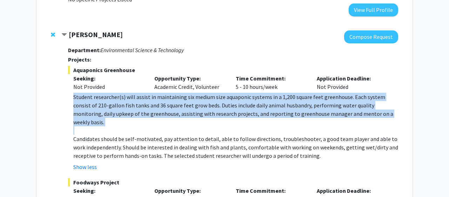
click at [111, 108] on p "Student researcher(s) will assist in maintaining six medium size aquaponic syst…" at bounding box center [235, 110] width 324 height 34
click at [111, 114] on p "Student researcher(s) will assist in maintaining six medium size aquaponic syst…" at bounding box center [235, 110] width 324 height 34
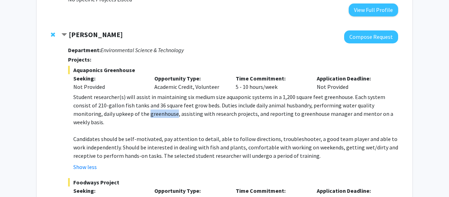
click at [111, 114] on p "Student researcher(s) will assist in maintaining six medium size aquaponic syst…" at bounding box center [235, 110] width 324 height 34
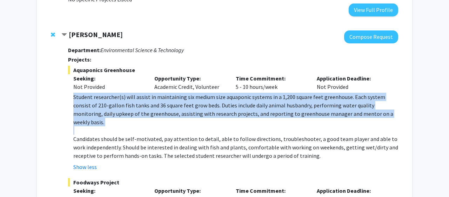
click at [111, 114] on p "Student researcher(s) will assist in maintaining six medium size aquaponic syst…" at bounding box center [235, 110] width 324 height 34
click at [112, 117] on p "Student researcher(s) will assist in maintaining six medium size aquaponic syst…" at bounding box center [235, 110] width 324 height 34
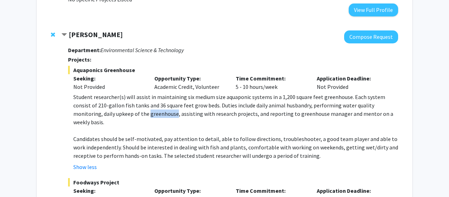
click at [112, 117] on p "Student researcher(s) will assist in maintaining six medium size aquaponic syst…" at bounding box center [235, 110] width 324 height 34
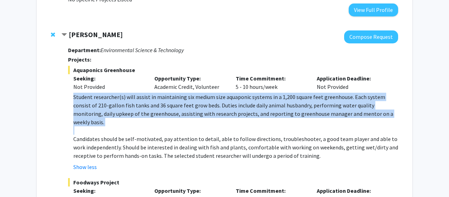
click at [112, 117] on p "Student researcher(s) will assist in maintaining six medium size aquaponic syst…" at bounding box center [235, 110] width 324 height 34
click at [118, 104] on p "Student researcher(s) will assist in maintaining six medium size aquaponic syst…" at bounding box center [235, 110] width 324 height 34
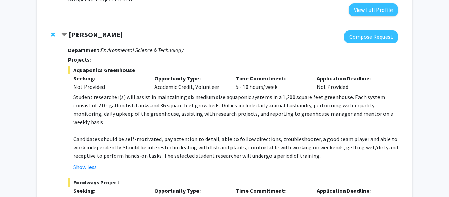
click at [115, 126] on p at bounding box center [235, 130] width 324 height 8
click at [111, 135] on p "Candidates should be self-motivated, pay attention to detail, able to follow di…" at bounding box center [235, 147] width 324 height 25
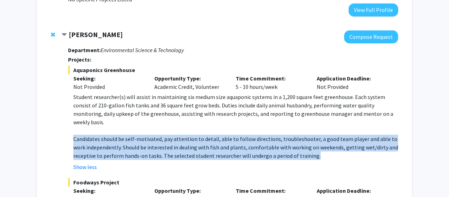
click at [111, 135] on p "Candidates should be self-motivated, pay attention to detail, able to follow di…" at bounding box center [235, 147] width 324 height 25
click at [101, 135] on p "Candidates should be self-motivated, pay attention to detail, able to follow di…" at bounding box center [235, 147] width 324 height 25
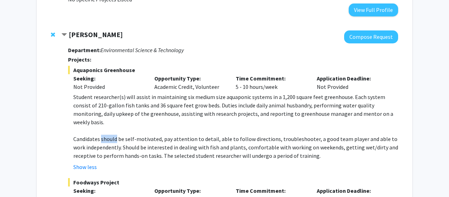
click at [101, 135] on p "Candidates should be self-motivated, pay attention to detail, able to follow di…" at bounding box center [235, 147] width 324 height 25
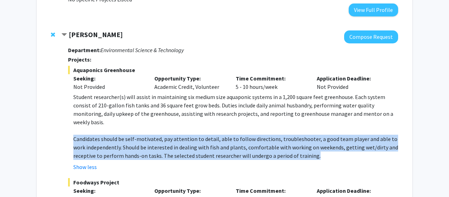
click at [101, 135] on p "Candidates should be self-motivated, pay attention to detail, able to follow di…" at bounding box center [235, 147] width 324 height 25
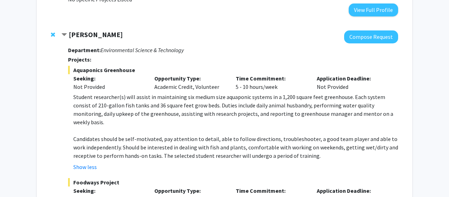
click at [99, 135] on p "Candidates should be self-motivated, pay attention to detail, able to follow di…" at bounding box center [235, 147] width 324 height 25
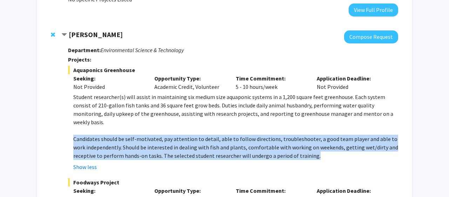
click at [99, 135] on p "Candidates should be self-motivated, pay attention to detail, able to follow di…" at bounding box center [235, 147] width 324 height 25
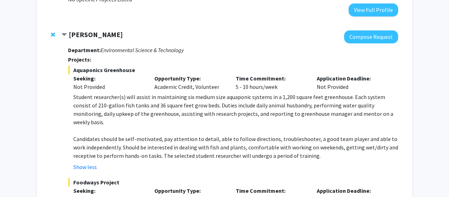
click at [94, 135] on p "Candidates should be self-motivated, pay attention to detail, able to follow di…" at bounding box center [235, 147] width 324 height 25
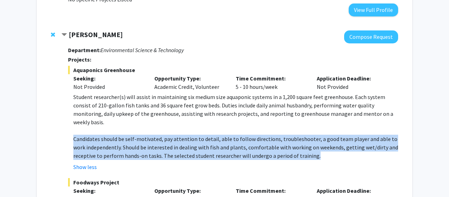
click at [94, 135] on p "Candidates should be self-motivated, pay attention to detail, able to follow di…" at bounding box center [235, 147] width 324 height 25
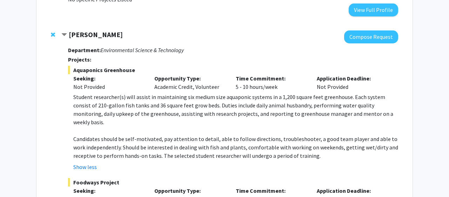
click at [87, 138] on p "Candidates should be self-motivated, pay attention to detail, able to follow di…" at bounding box center [235, 147] width 324 height 25
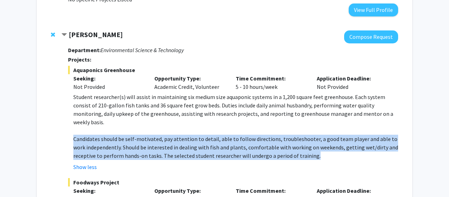
click at [87, 138] on p "Candidates should be self-motivated, pay attention to detail, able to follow di…" at bounding box center [235, 147] width 324 height 25
click at [103, 138] on p "Candidates should be self-motivated, pay attention to detail, able to follow di…" at bounding box center [235, 147] width 324 height 25
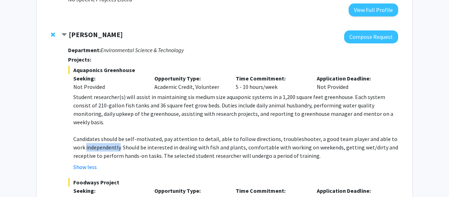
click at [103, 138] on p "Candidates should be self-motivated, pay attention to detail, able to follow di…" at bounding box center [235, 147] width 324 height 25
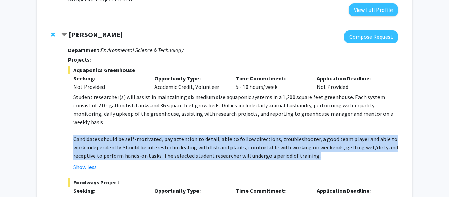
click at [103, 138] on p "Candidates should be self-motivated, pay attention to detail, able to follow di…" at bounding box center [235, 147] width 324 height 25
click at [96, 138] on p "Candidates should be self-motivated, pay attention to detail, able to follow di…" at bounding box center [235, 147] width 324 height 25
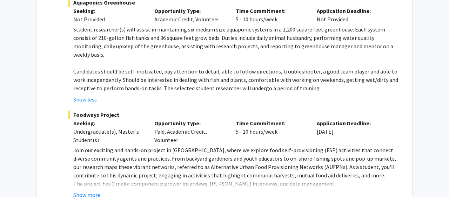
scroll to position [372, 0]
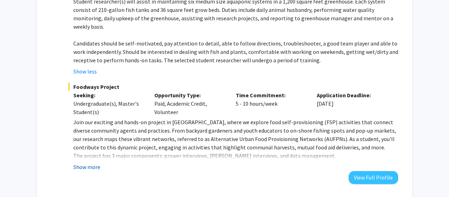
click at [95, 163] on button "Show more" at bounding box center [86, 167] width 27 height 8
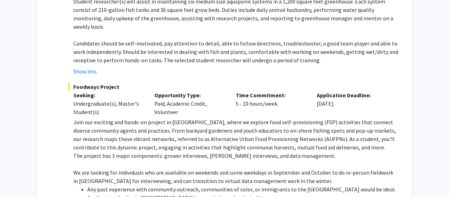
click at [96, 125] on p "Join our exciting and hands-on project in Baltimore City, where we explore food…" at bounding box center [235, 135] width 324 height 34
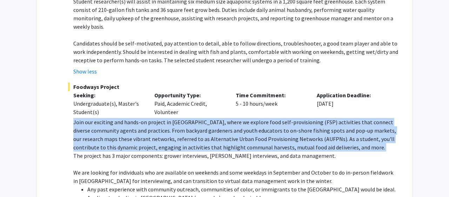
click at [96, 125] on p "Join our exciting and hands-on project in Baltimore City, where we explore food…" at bounding box center [235, 135] width 324 height 34
click at [96, 134] on p "Join our exciting and hands-on project in Baltimore City, where we explore food…" at bounding box center [235, 135] width 324 height 34
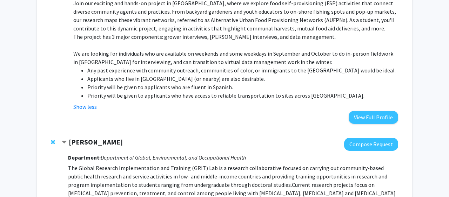
scroll to position [515, 0]
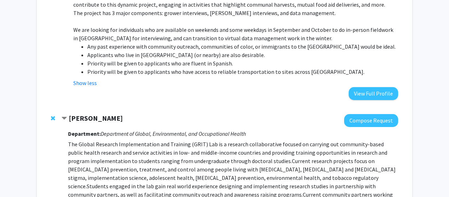
click at [192, 68] on li "Priority will be given to applicants who have access to reliable transportation…" at bounding box center [242, 72] width 310 height 8
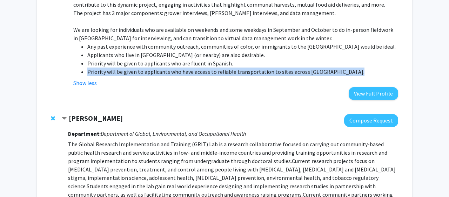
click at [192, 68] on li "Priority will be given to applicants who have access to reliable transportation…" at bounding box center [242, 72] width 310 height 8
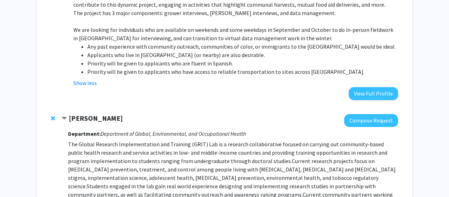
click at [187, 51] on li "Applicants who live in Baltimore City (or nearby) are also desirable." at bounding box center [242, 55] width 310 height 8
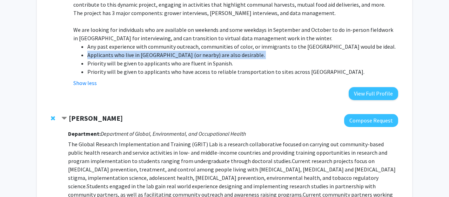
click at [187, 51] on li "Applicants who live in Baltimore City (or nearby) are also desirable." at bounding box center [242, 55] width 310 height 8
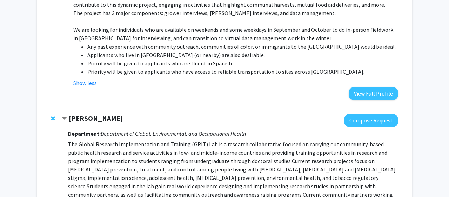
click at [183, 42] on li "Any past experience with community outreach, communities of color, or immigrant…" at bounding box center [242, 46] width 310 height 8
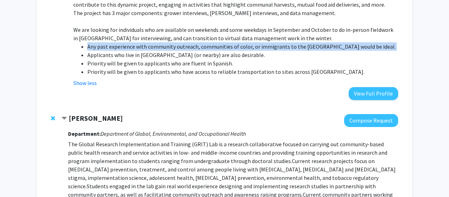
click at [183, 42] on li "Any past experience with community outreach, communities of color, or immigrant…" at bounding box center [242, 46] width 310 height 8
click at [179, 42] on li "Any past experience with community outreach, communities of color, or immigrant…" at bounding box center [242, 46] width 310 height 8
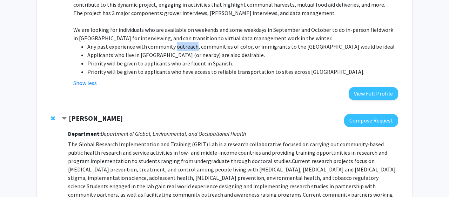
click at [179, 42] on li "Any past experience with community outreach, communities of color, or immigrant…" at bounding box center [242, 46] width 310 height 8
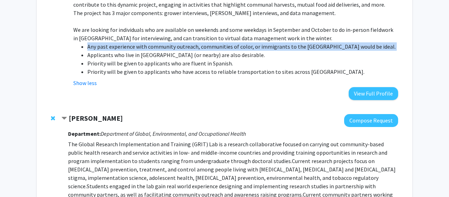
click at [179, 42] on li "Any past experience with community outreach, communities of color, or immigrant…" at bounding box center [242, 46] width 310 height 8
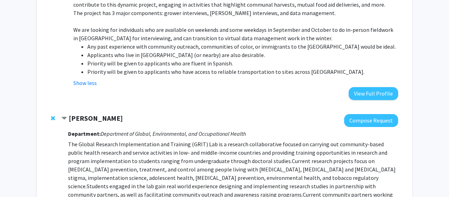
click at [170, 42] on li "Any past experience with community outreach, communities of color, or immigrant…" at bounding box center [242, 46] width 310 height 8
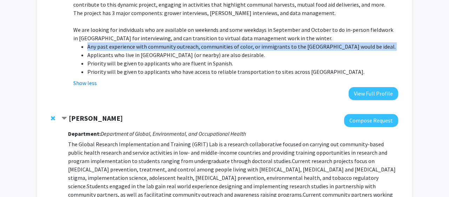
click at [170, 42] on li "Any past experience with community outreach, communities of color, or immigrant…" at bounding box center [242, 46] width 310 height 8
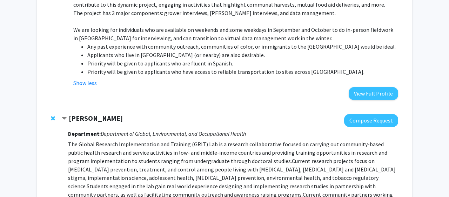
click at [170, 28] on p "We are looking for individuals who are available on weekends and some weekdays …" at bounding box center [235, 34] width 324 height 17
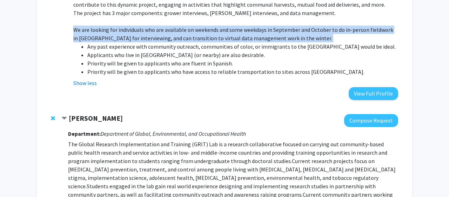
click at [170, 28] on p "We are looking for individuals who are available on weekends and some weekdays …" at bounding box center [235, 34] width 324 height 17
click at [170, 26] on p "We are looking for individuals who are available on weekends and some weekdays …" at bounding box center [235, 34] width 324 height 17
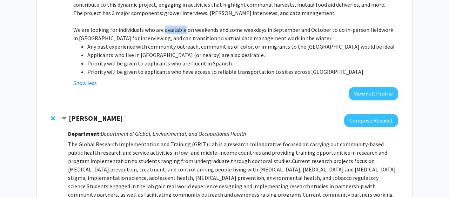
click at [170, 26] on p "We are looking for individuals who are available on weekends and some weekdays …" at bounding box center [235, 34] width 324 height 17
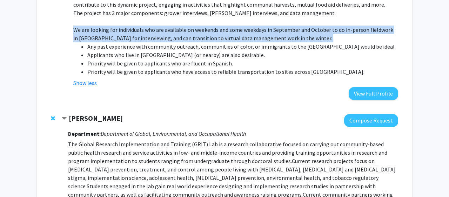
click at [170, 26] on p "We are looking for individuals who are available on weekends and some weekdays …" at bounding box center [235, 34] width 324 height 17
click at [168, 27] on p "We are looking for individuals who are available on weekends and some weekdays …" at bounding box center [235, 34] width 324 height 17
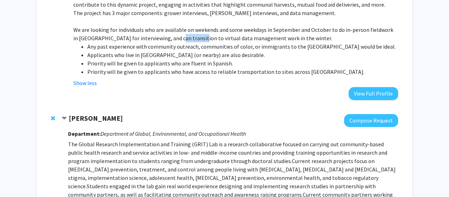
click at [168, 27] on p "We are looking for individuals who are available on weekends and some weekdays …" at bounding box center [235, 34] width 324 height 17
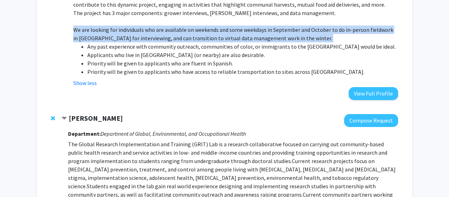
click at [168, 27] on p "We are looking for individuals who are available on weekends and some weekdays …" at bounding box center [235, 34] width 324 height 17
click at [180, 27] on p "We are looking for individuals who are available on weekends and some weekdays …" at bounding box center [235, 34] width 324 height 17
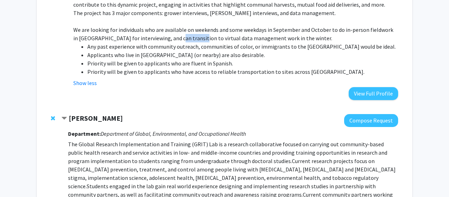
click at [180, 27] on p "We are looking for individuals who are available on weekends and some weekdays …" at bounding box center [235, 34] width 324 height 17
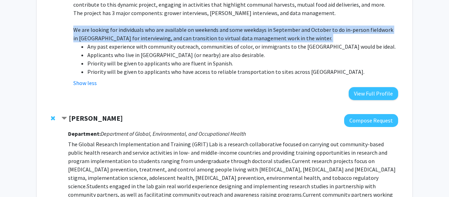
click at [180, 27] on p "We are looking for individuals who are available on weekends and some weekdays …" at bounding box center [235, 34] width 324 height 17
click at [174, 26] on p "We are looking for individuals who are available on weekends and some weekdays …" at bounding box center [235, 34] width 324 height 17
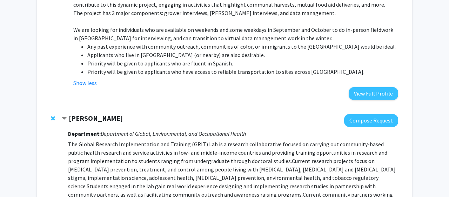
click at [174, 26] on p "We are looking for individuals who are available on weekends and some weekdays …" at bounding box center [235, 34] width 324 height 17
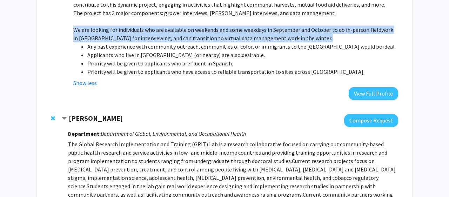
click at [174, 26] on p "We are looking for individuals who are available on weekends and some weekdays …" at bounding box center [235, 34] width 324 height 17
click at [174, 33] on p "We are looking for individuals who are available on weekends and some weekdays …" at bounding box center [235, 34] width 324 height 17
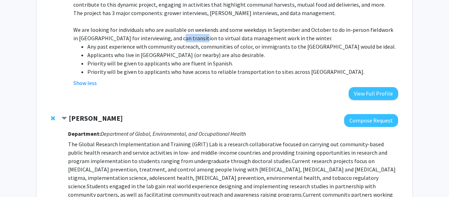
click at [174, 33] on p "We are looking for individuals who are available on weekends and some weekdays …" at bounding box center [235, 34] width 324 height 17
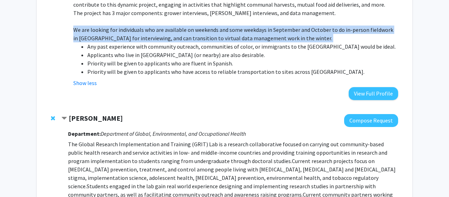
click at [174, 33] on p "We are looking for individuals who are available on weekends and some weekdays …" at bounding box center [235, 34] width 324 height 17
click at [174, 26] on p "We are looking for individuals who are available on weekends and some weekdays …" at bounding box center [235, 34] width 324 height 17
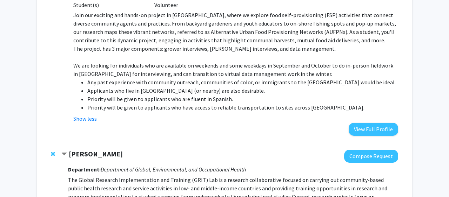
scroll to position [479, 0]
click at [174, 25] on p "Join our exciting and hands-on project in Baltimore City, where we explore food…" at bounding box center [235, 28] width 324 height 34
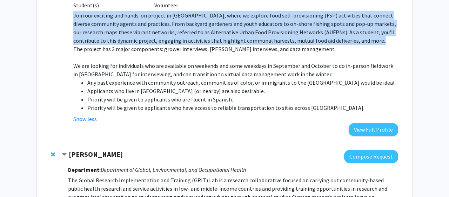
click at [174, 25] on p "Join our exciting and hands-on project in Baltimore City, where we explore food…" at bounding box center [235, 28] width 324 height 34
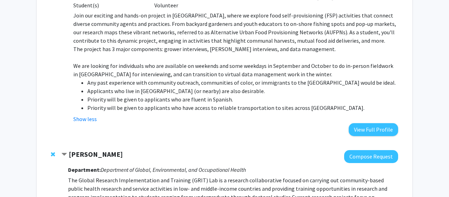
click at [172, 45] on p "The project has 3 major components: grower interviews, fisher interviews, and d…" at bounding box center [235, 49] width 324 height 8
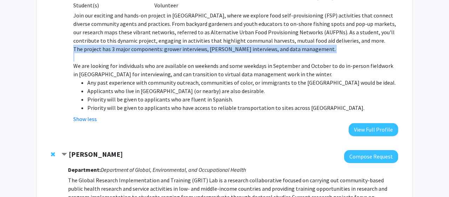
click at [172, 45] on p "The project has 3 major components: grower interviews, fisher interviews, and d…" at bounding box center [235, 49] width 324 height 8
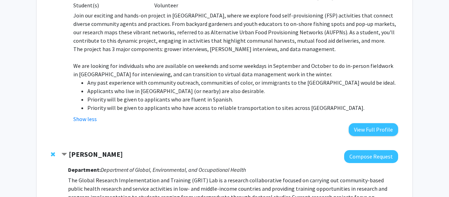
click at [172, 25] on p "Join our exciting and hands-on project in Baltimore City, where we explore food…" at bounding box center [235, 28] width 324 height 34
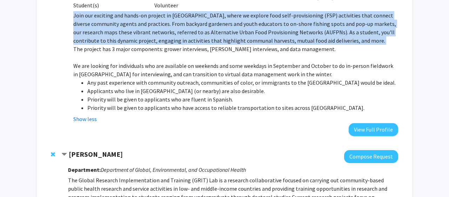
click at [172, 25] on p "Join our exciting and hands-on project in Baltimore City, where we explore food…" at bounding box center [235, 28] width 324 height 34
click at [175, 12] on p "Join our exciting and hands-on project in Baltimore City, where we explore food…" at bounding box center [235, 28] width 324 height 34
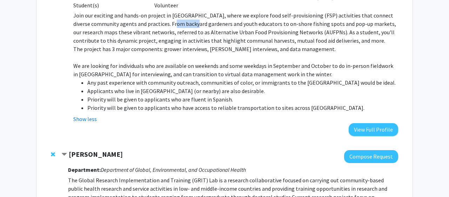
click at [175, 12] on p "Join our exciting and hands-on project in Baltimore City, where we explore food…" at bounding box center [235, 28] width 324 height 34
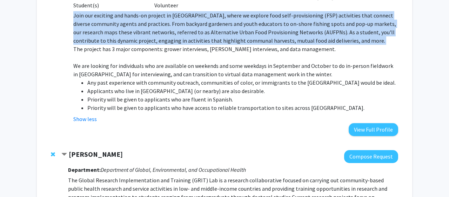
click at [175, 12] on p "Join our exciting and hands-on project in Baltimore City, where we explore food…" at bounding box center [235, 28] width 324 height 34
click at [175, 17] on p "Join our exciting and hands-on project in Baltimore City, where we explore food…" at bounding box center [235, 28] width 324 height 34
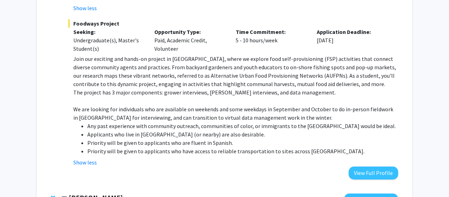
scroll to position [436, 0]
click at [183, 31] on div "Opportunity Type: Paid, Academic Credit, Volunteer" at bounding box center [189, 39] width 81 height 25
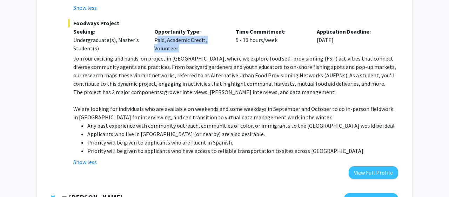
click at [183, 31] on div "Opportunity Type: Paid, Academic Credit, Volunteer" at bounding box center [189, 39] width 81 height 25
click at [180, 37] on div "Opportunity Type: Paid, Academic Credit, Volunteer" at bounding box center [189, 39] width 81 height 25
